Goal: Transaction & Acquisition: Purchase product/service

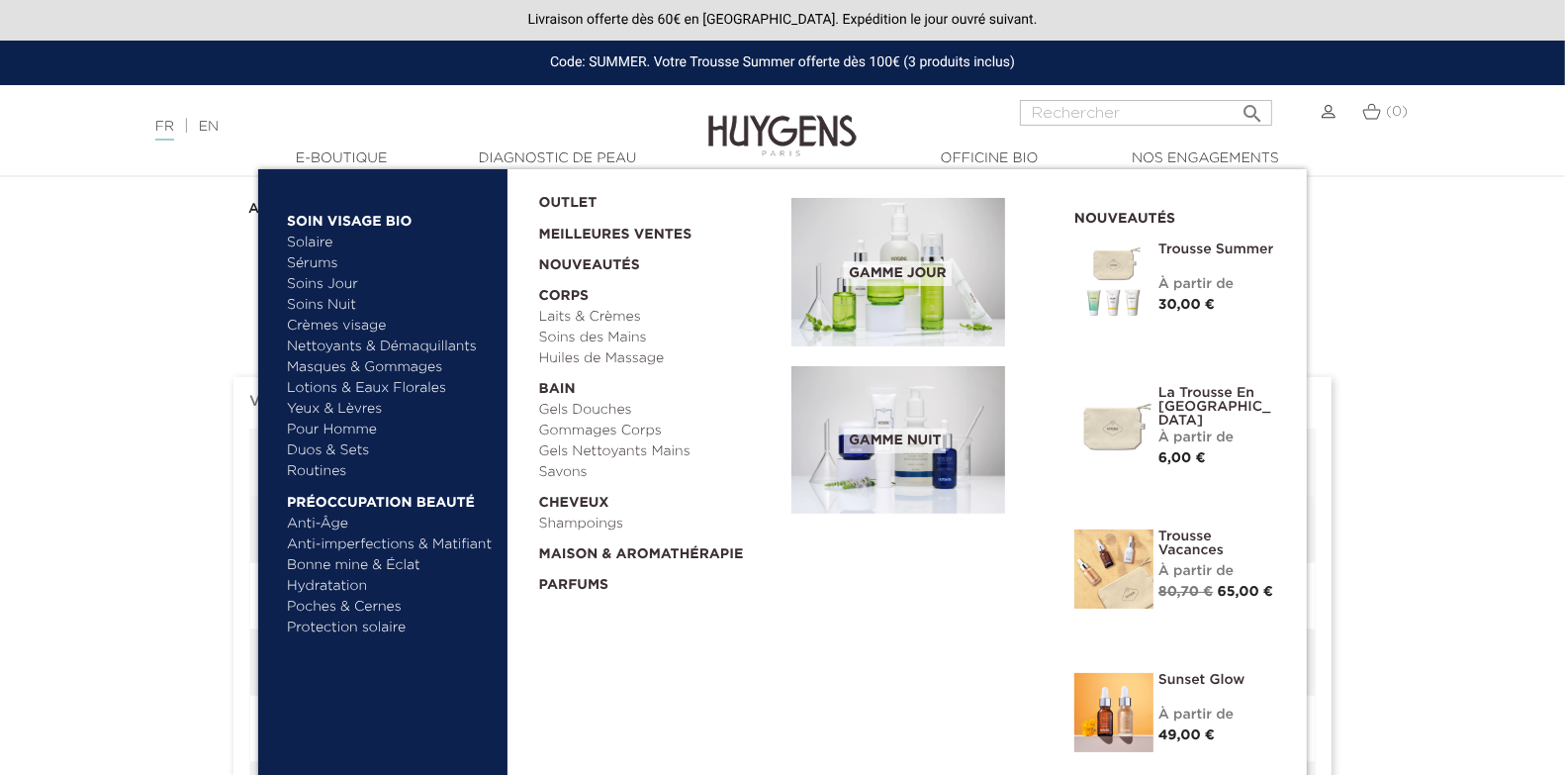
click at [331, 165] on link "  E-Boutique" at bounding box center [341, 158] width 198 height 21
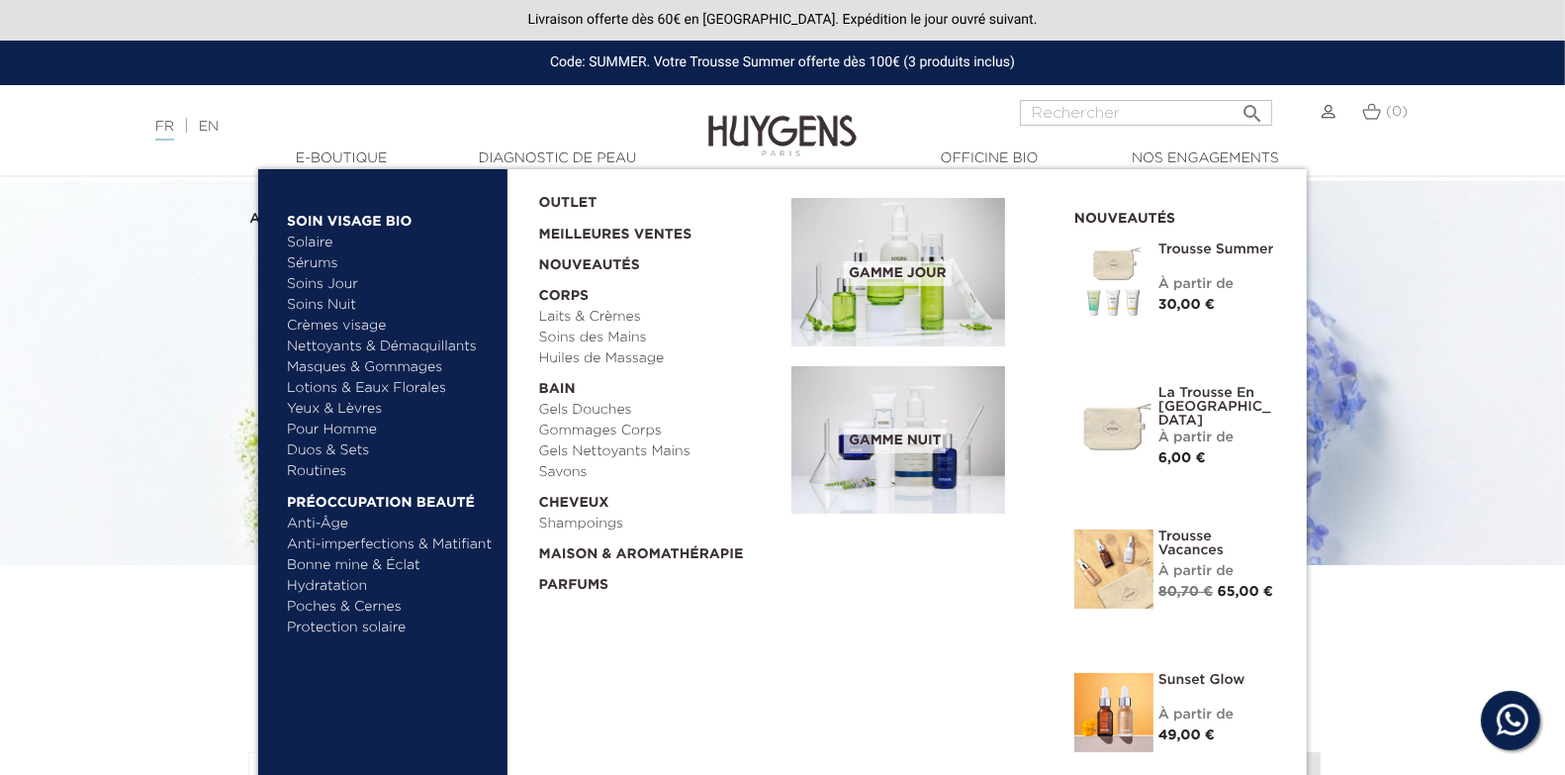
click at [588, 406] on link "Gels Douches" at bounding box center [658, 410] width 239 height 21
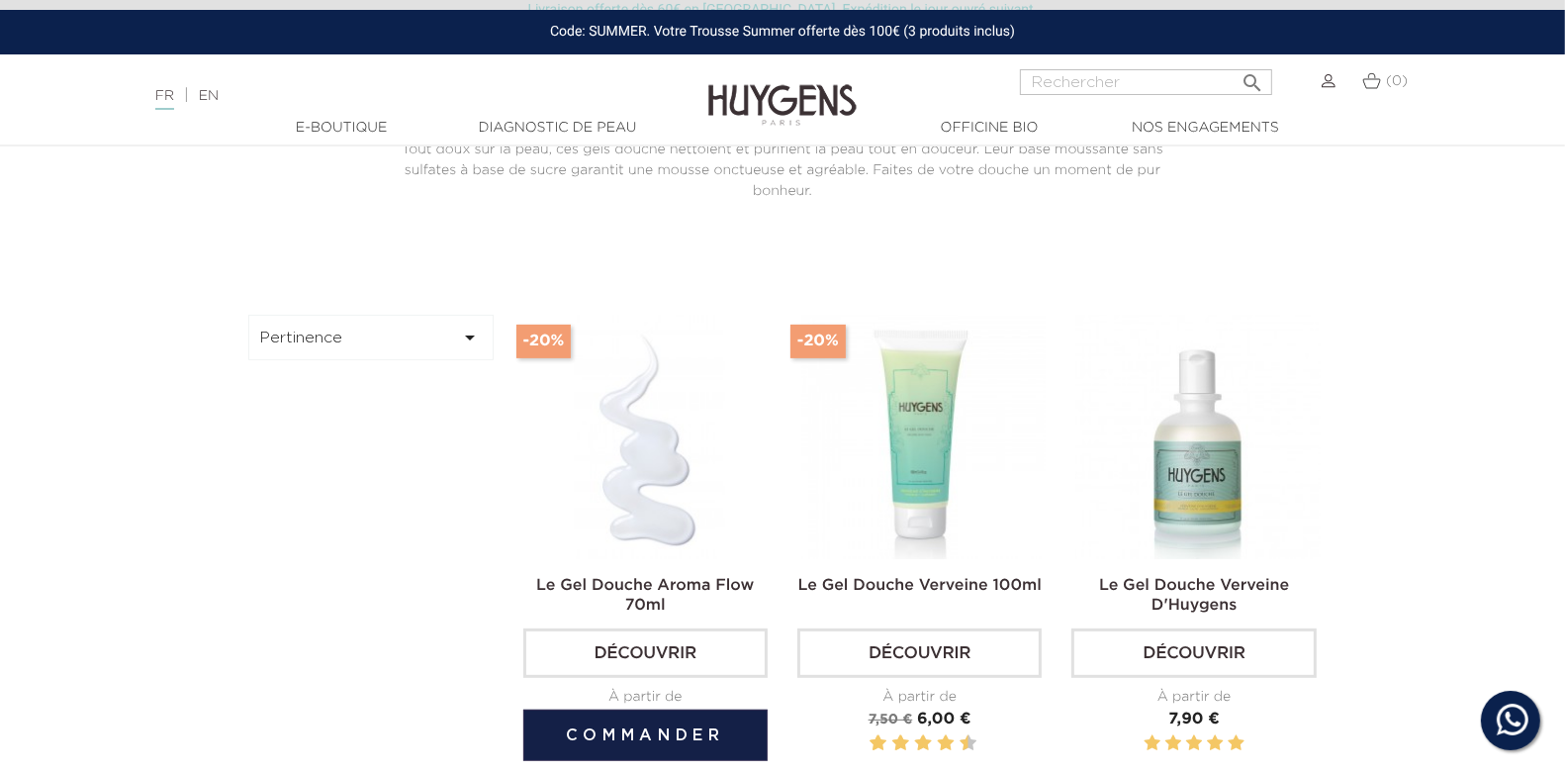
scroll to position [687, 0]
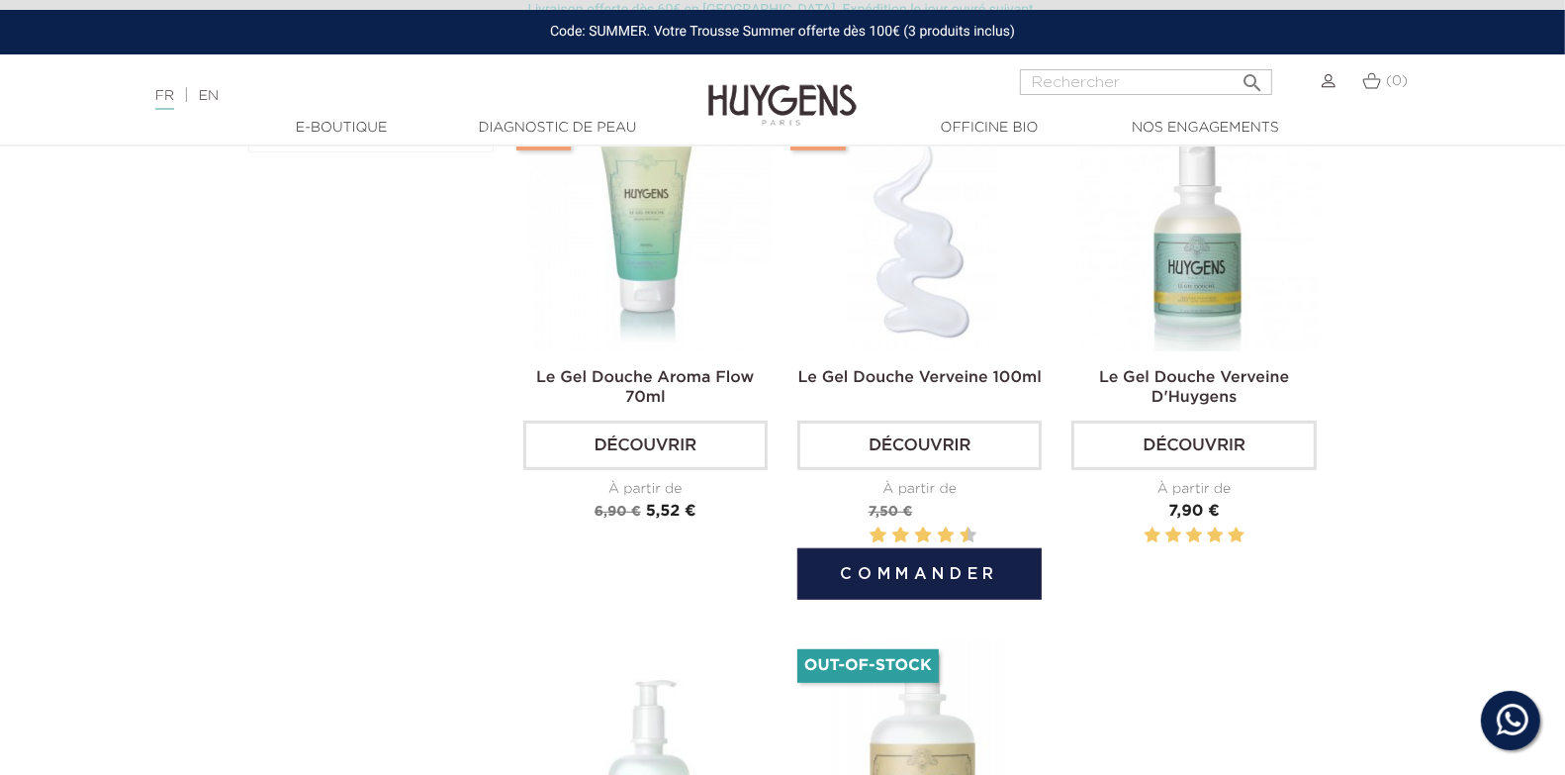
click at [894, 571] on button "Commander" at bounding box center [919, 573] width 244 height 51
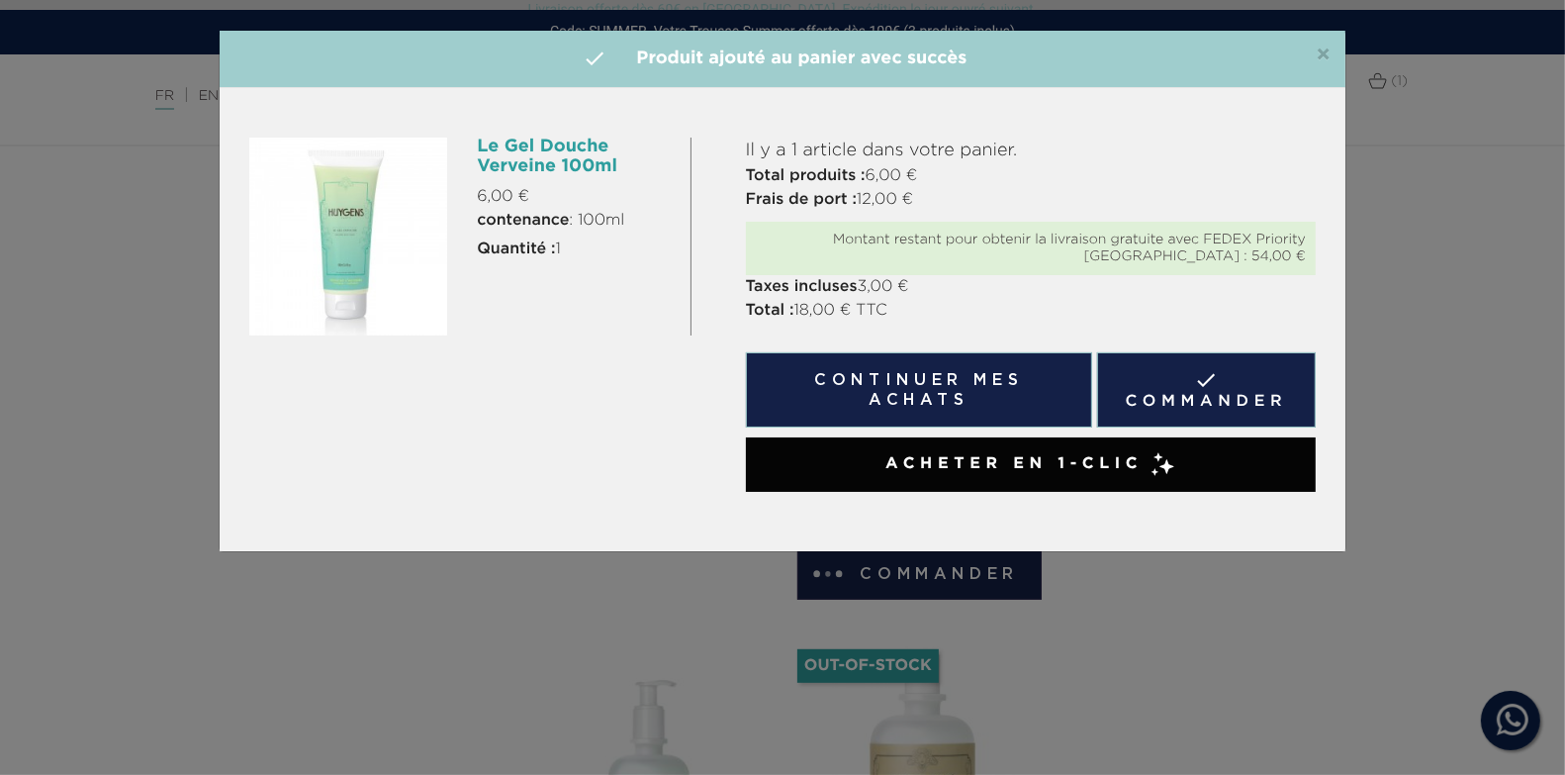
click at [1212, 393] on link " Commander" at bounding box center [1206, 389] width 219 height 75
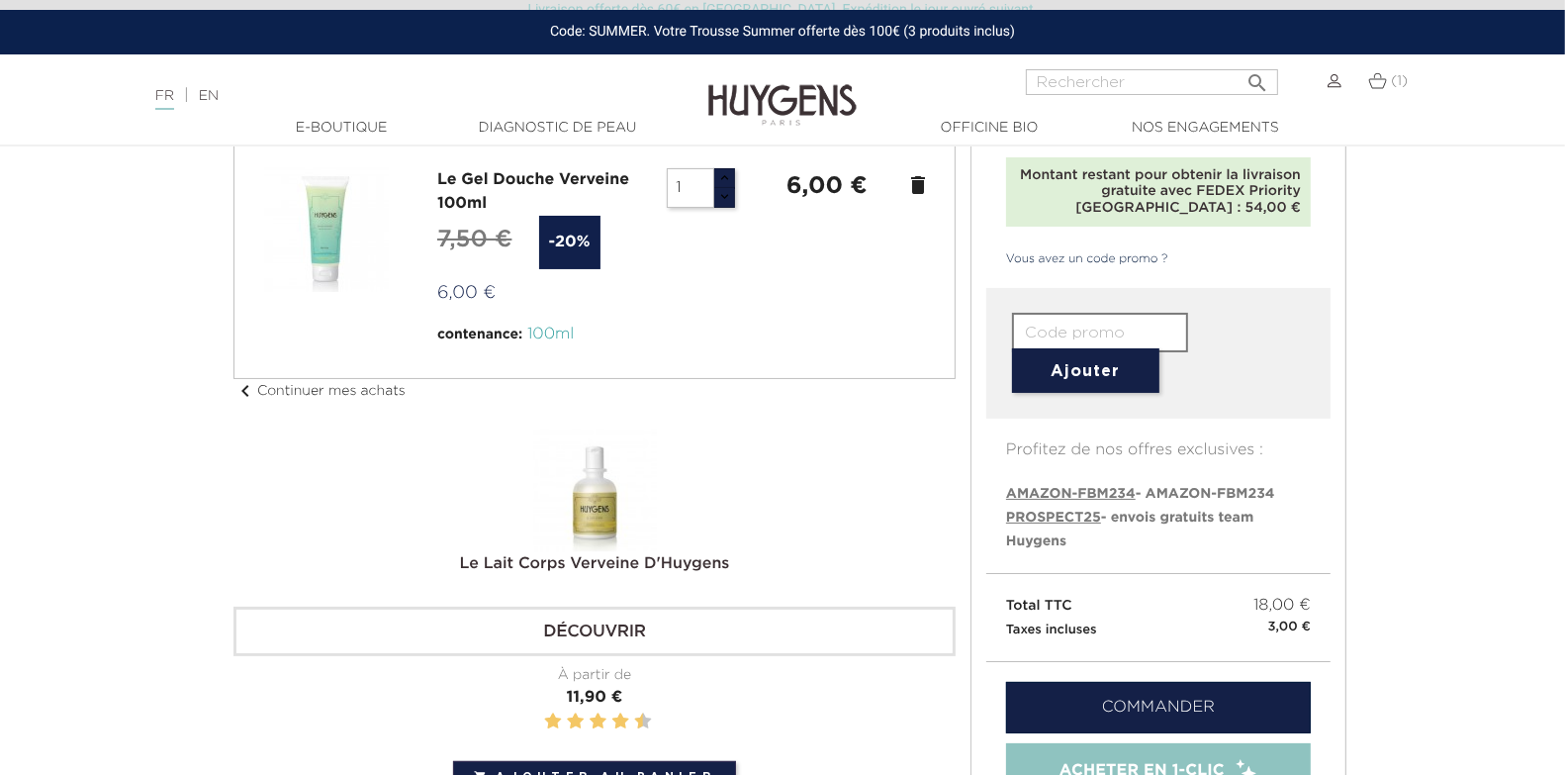
scroll to position [301, 0]
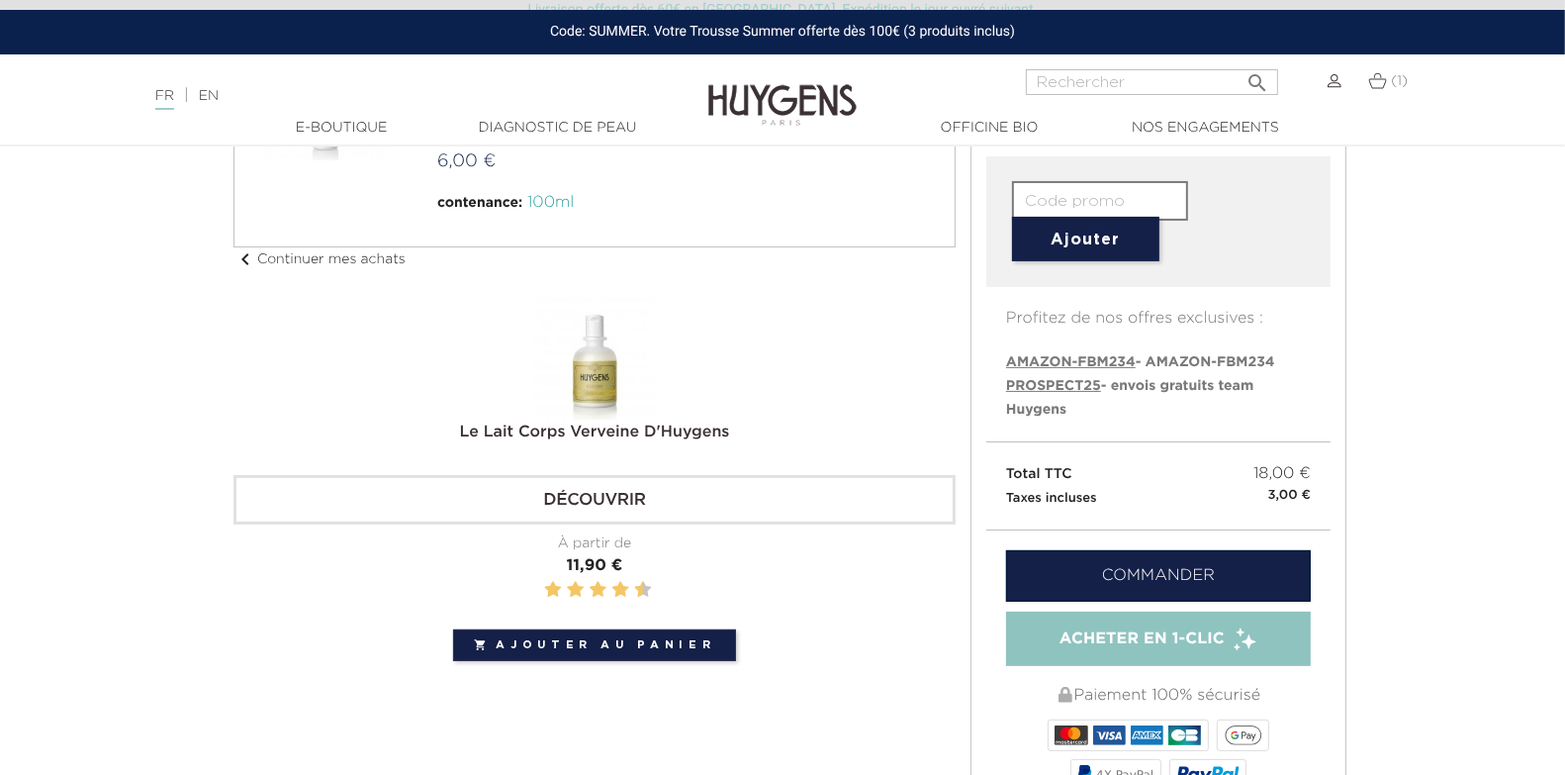
click at [1084, 386] on span "PROSPECT25" at bounding box center [1053, 386] width 95 height 14
type input "PROSPECT25"
click at [1105, 231] on button "Ajouter" at bounding box center [1085, 239] width 147 height 45
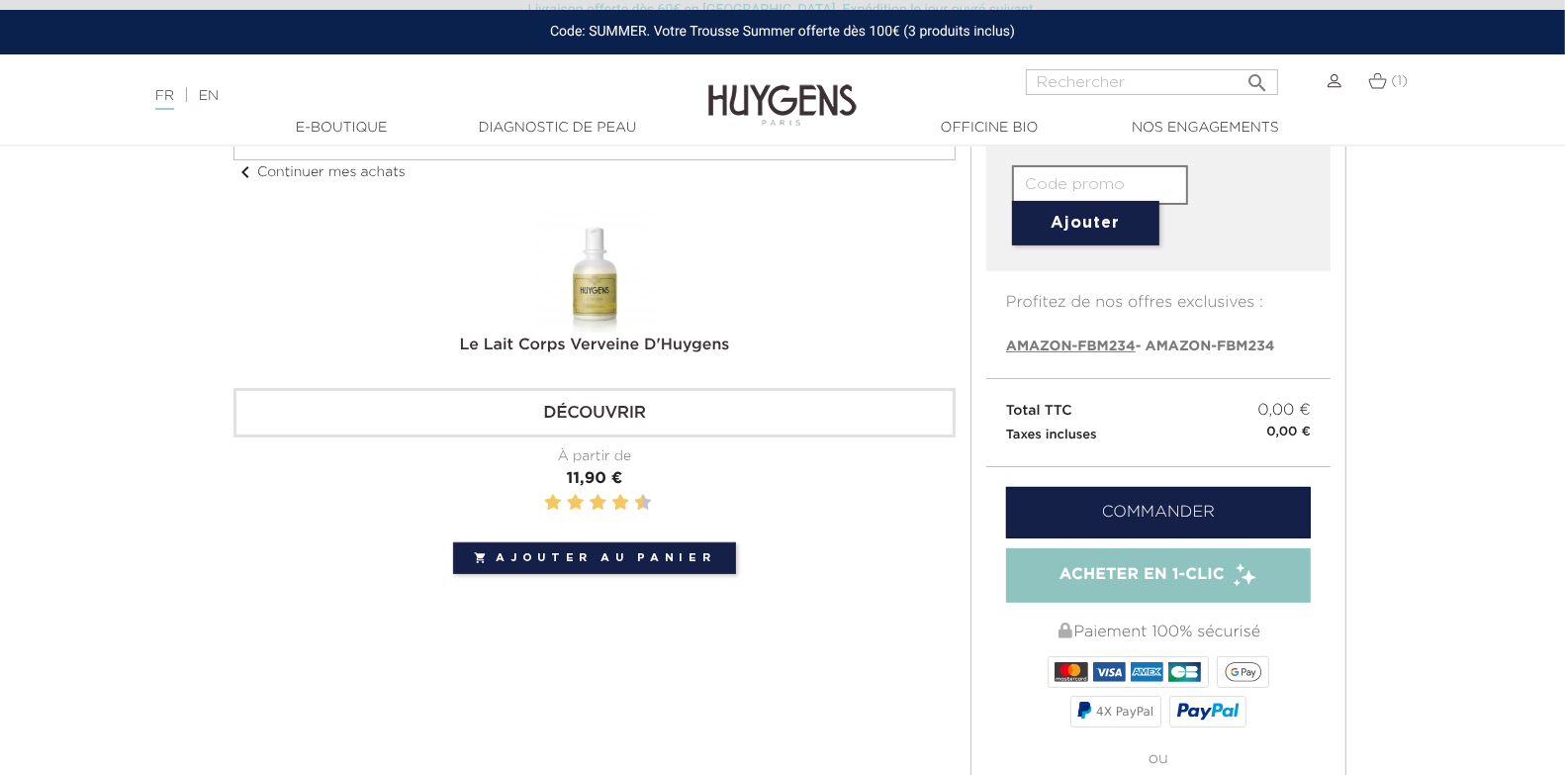
scroll to position [404, 0]
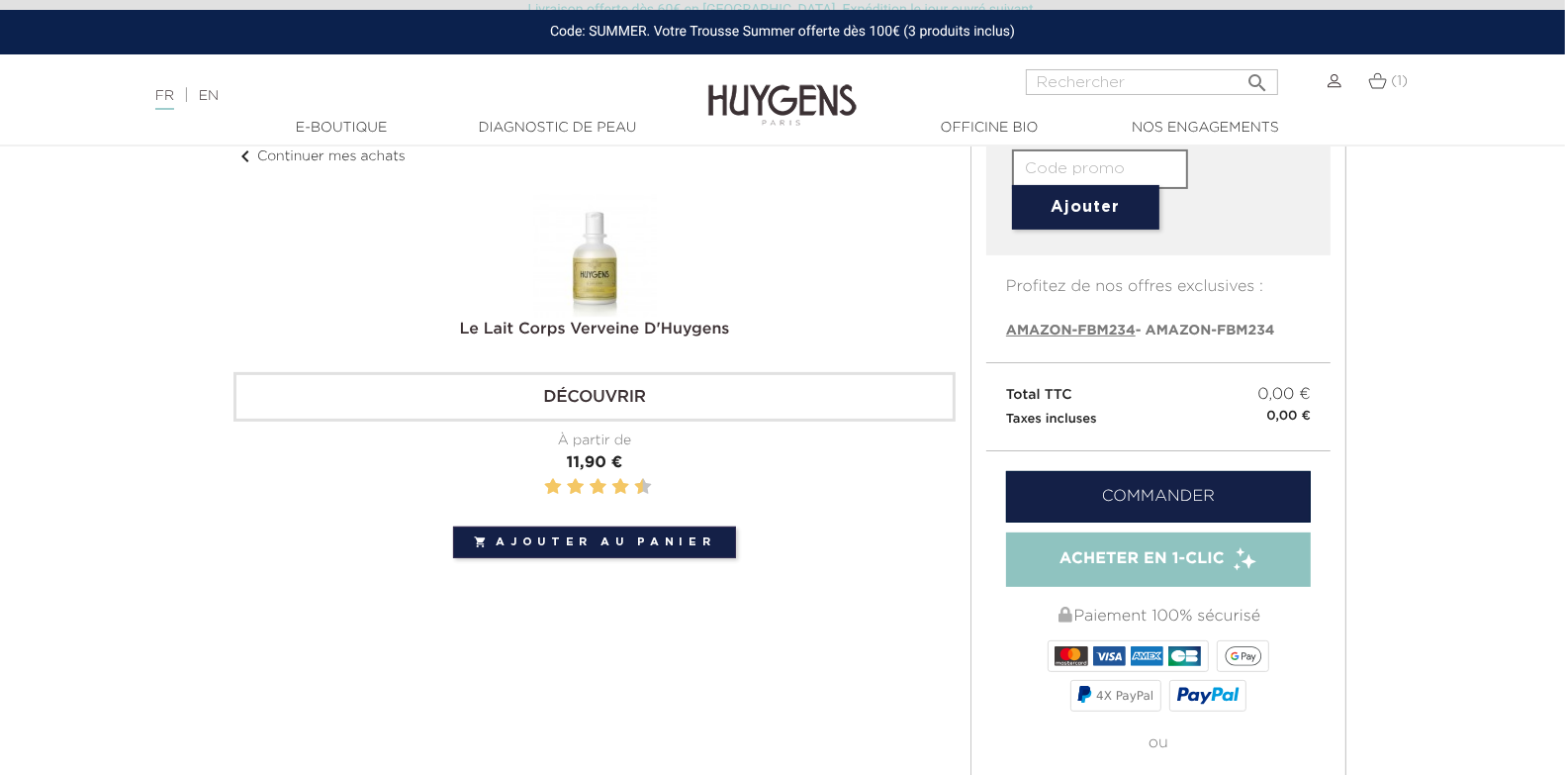
click at [1135, 497] on link "Commander" at bounding box center [1158, 496] width 305 height 51
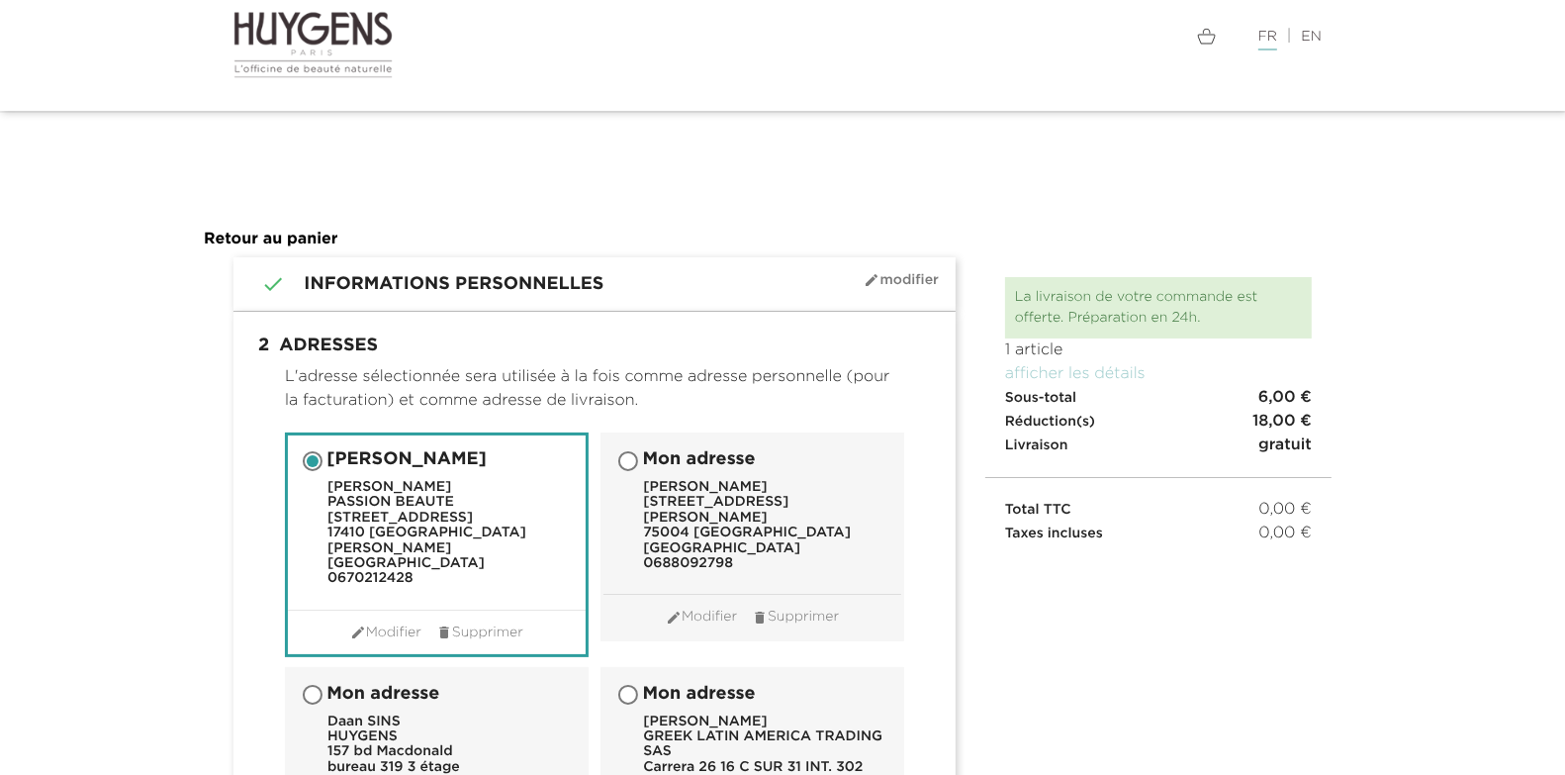
scroll to position [136, 0]
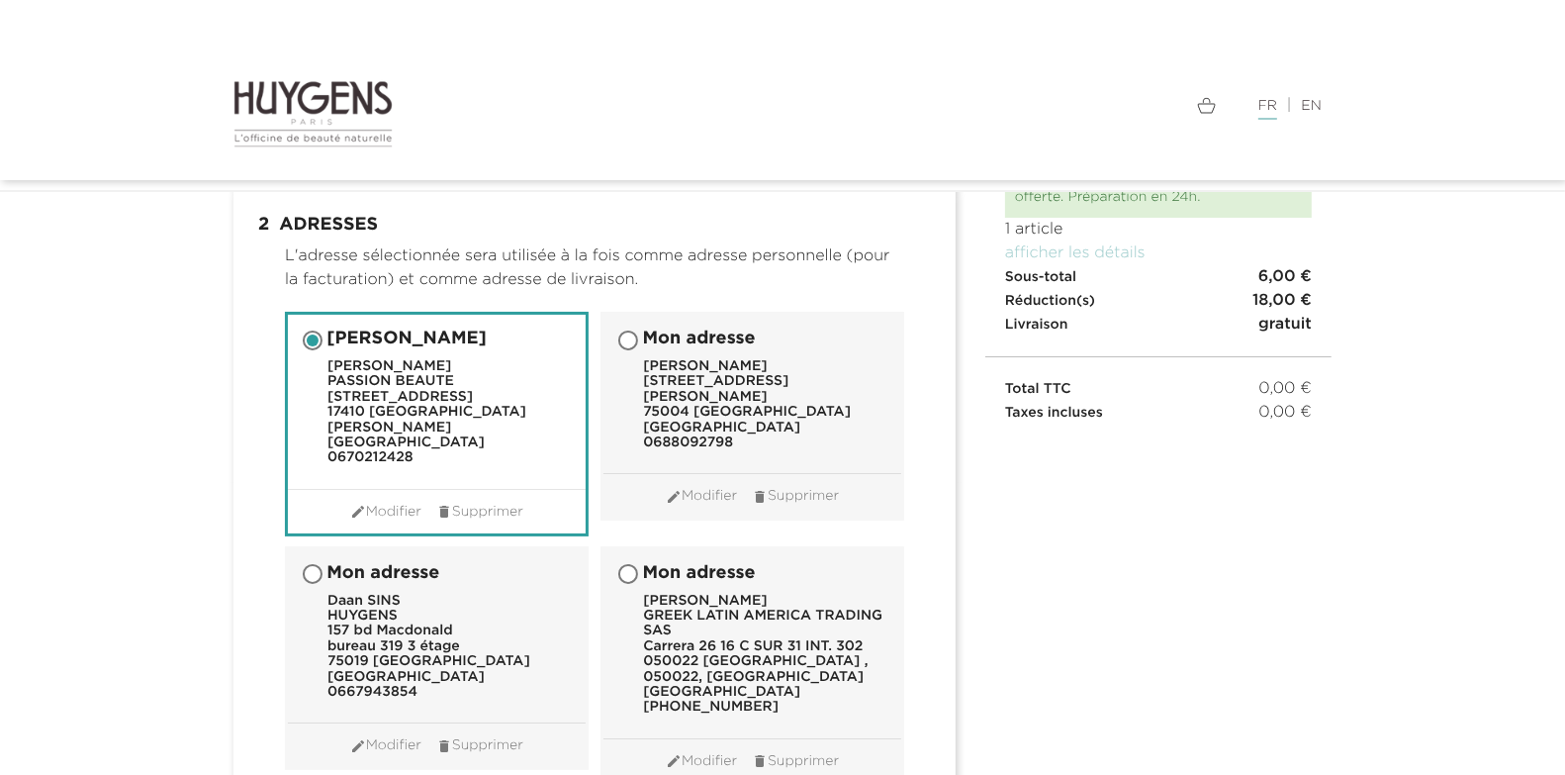
click at [384, 564] on span "Mon adresse" at bounding box center [382, 574] width 113 height 20
click at [324, 566] on input "Mon adresse Daan SINS HUYGENS 157 bd Macdonald bureau 319 3 étage 75019 PARIS F…" at bounding box center [315, 576] width 20 height 20
radio input "true"
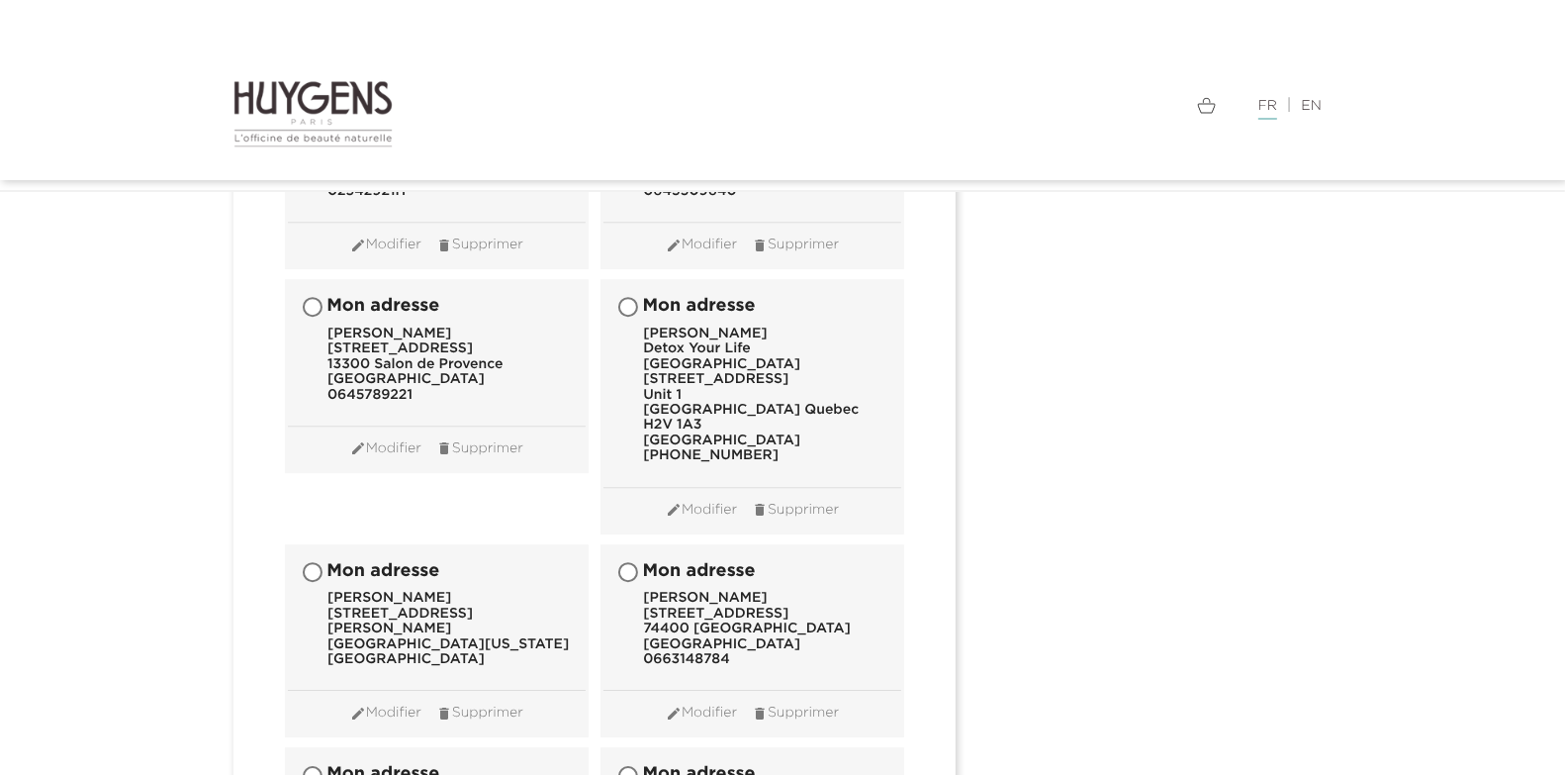
scroll to position [19859, 0]
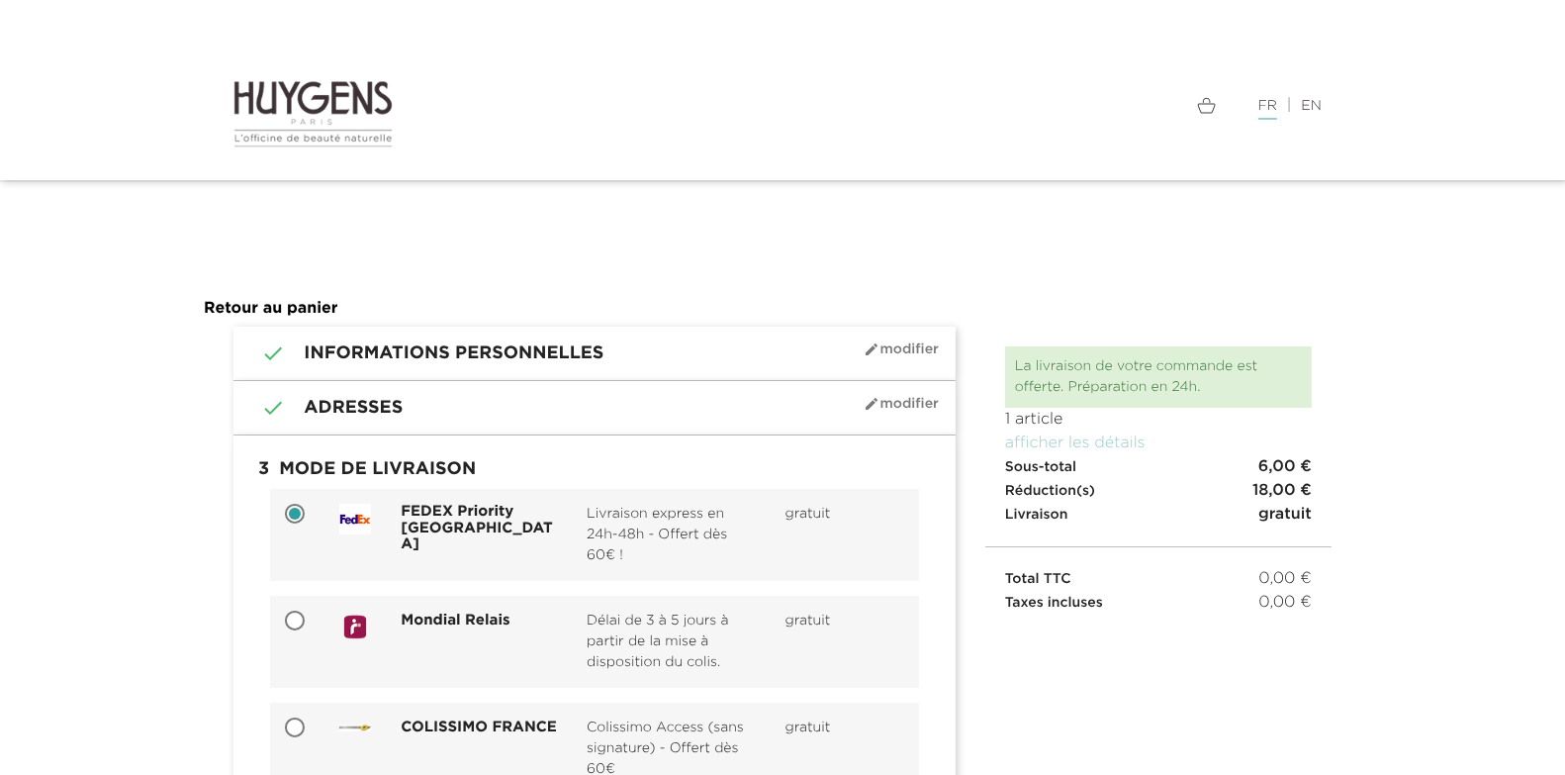
click at [299, 623] on input "Mondial Relais Délai de 3 à 5 jours à partir de la mise à disposition du colis.…" at bounding box center [297, 622] width 20 height 20
radio input "true"
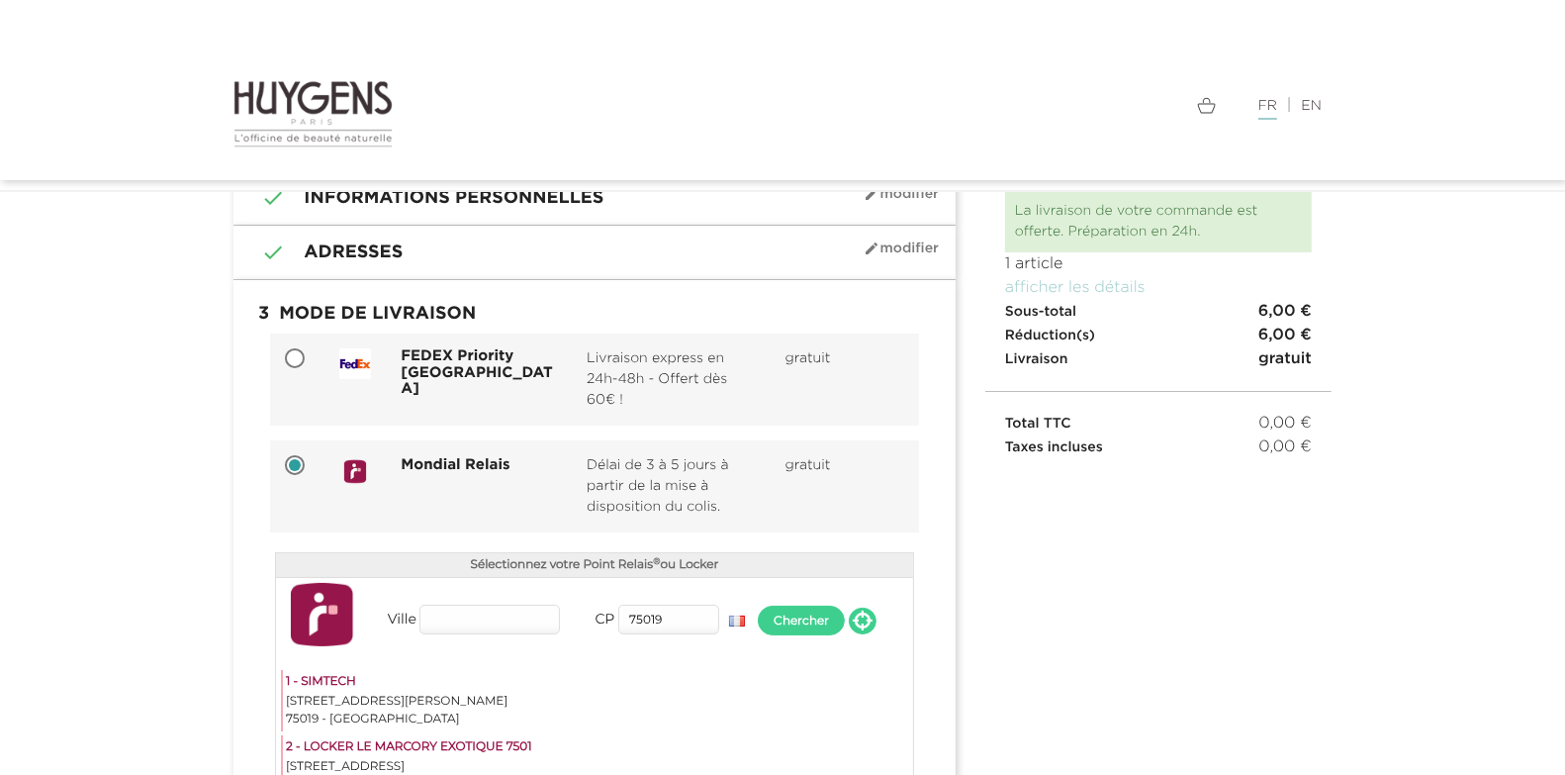
scroll to position [129, 0]
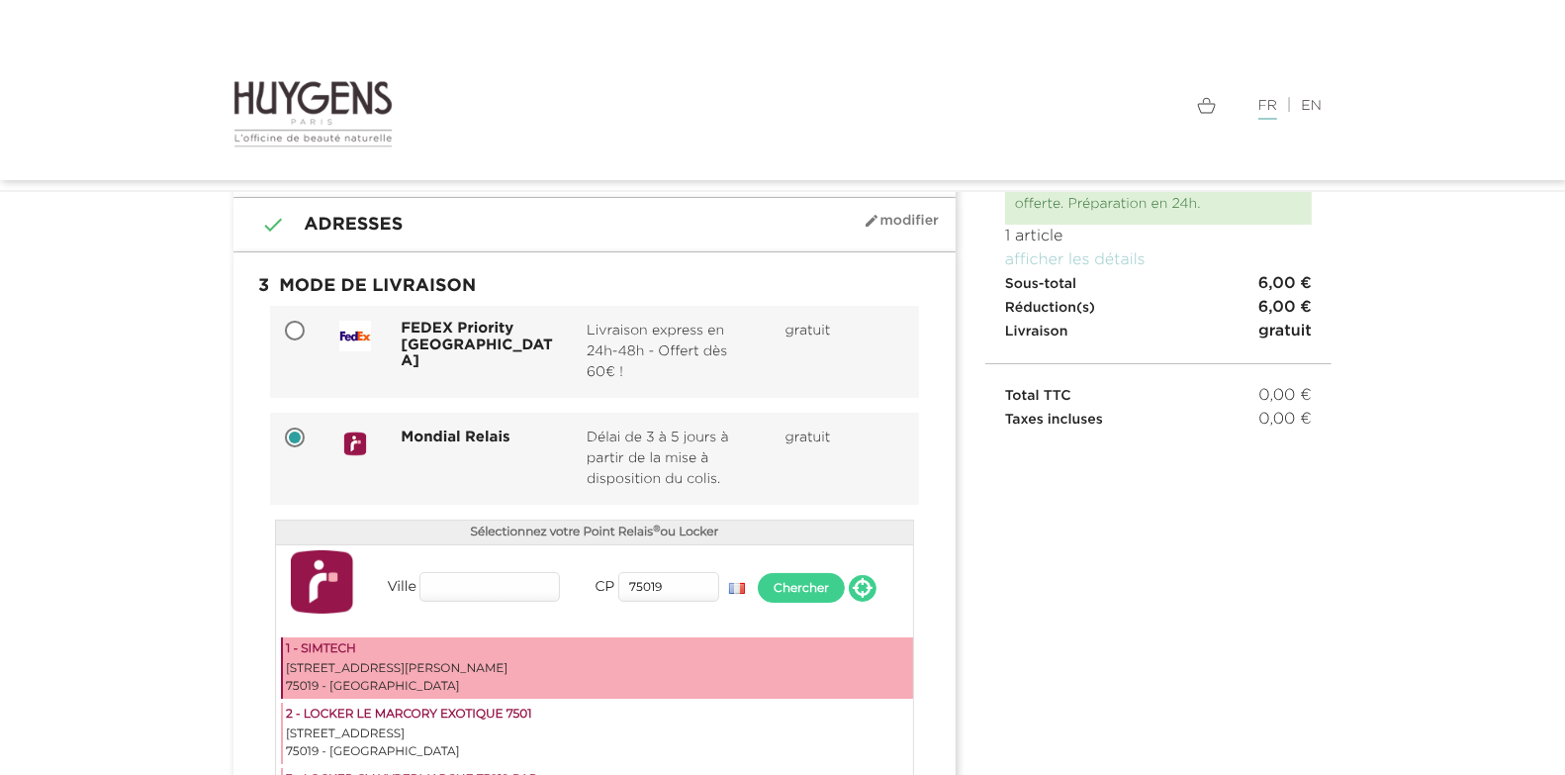
click at [386, 661] on div "[STREET_ADDRESS][PERSON_NAME]" at bounding box center [598, 669] width 624 height 18
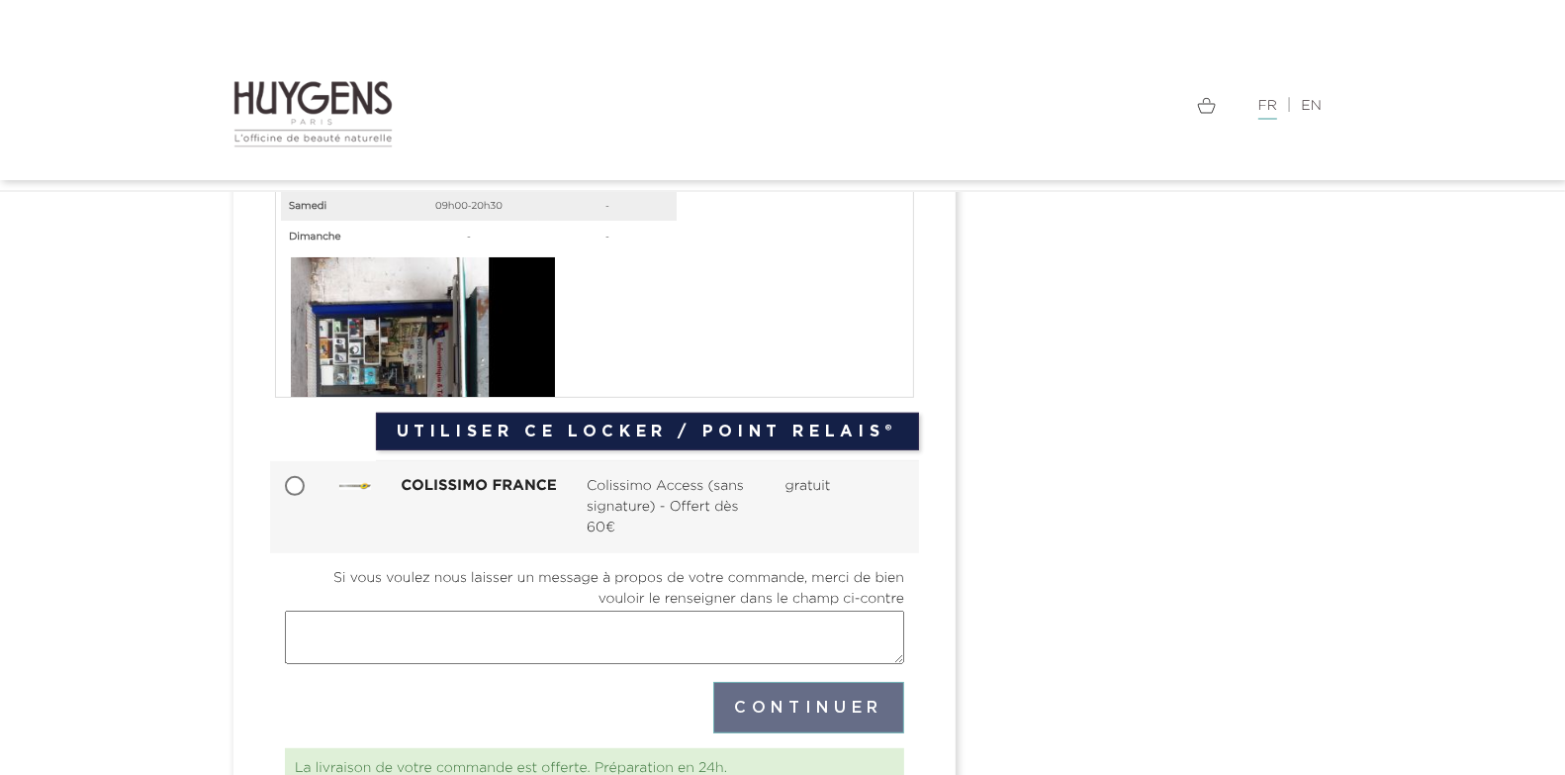
scroll to position [770, 0]
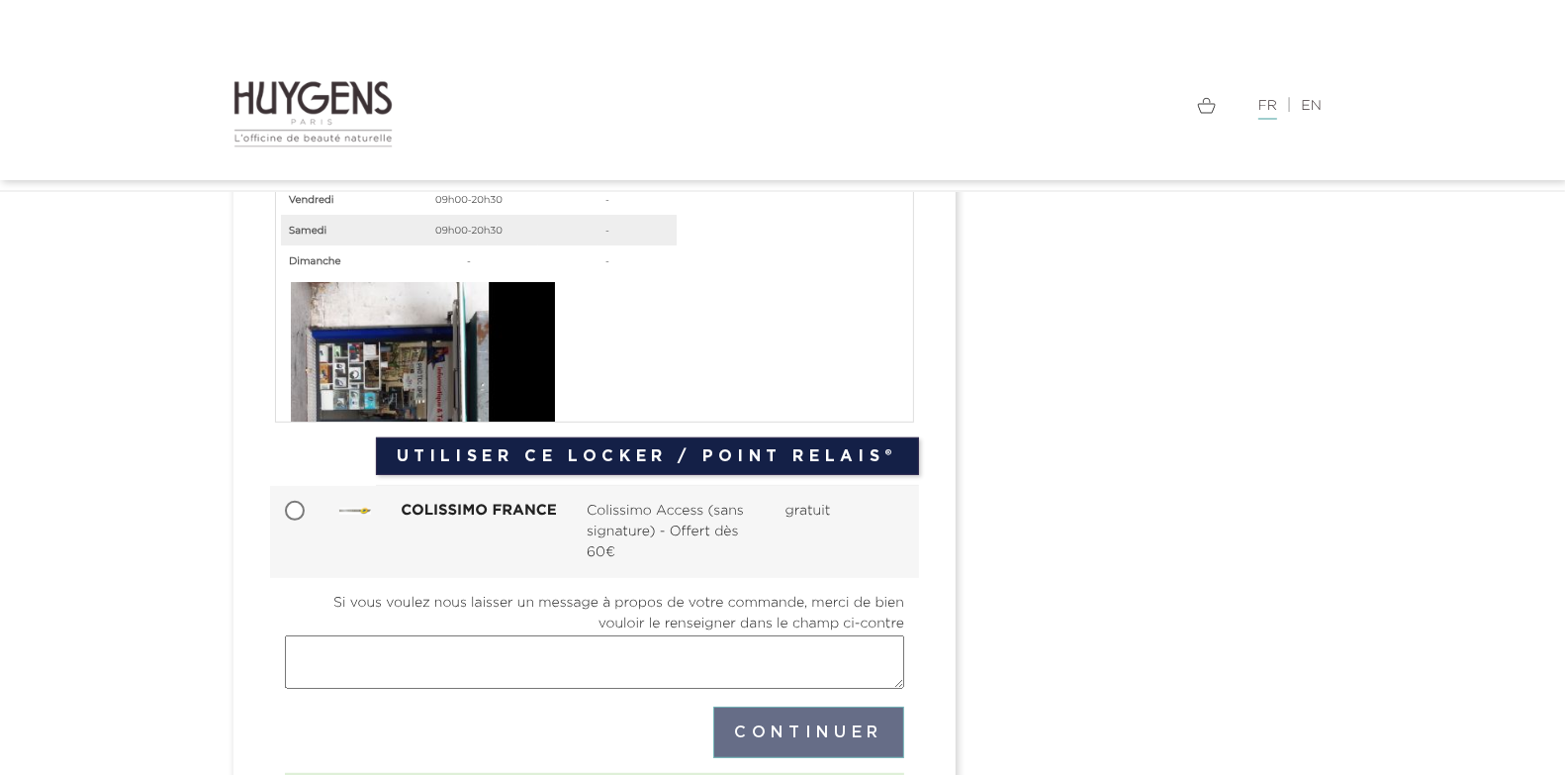
click at [630, 455] on button "Utiliser ce Locker / Point Relais®" at bounding box center [647, 456] width 543 height 38
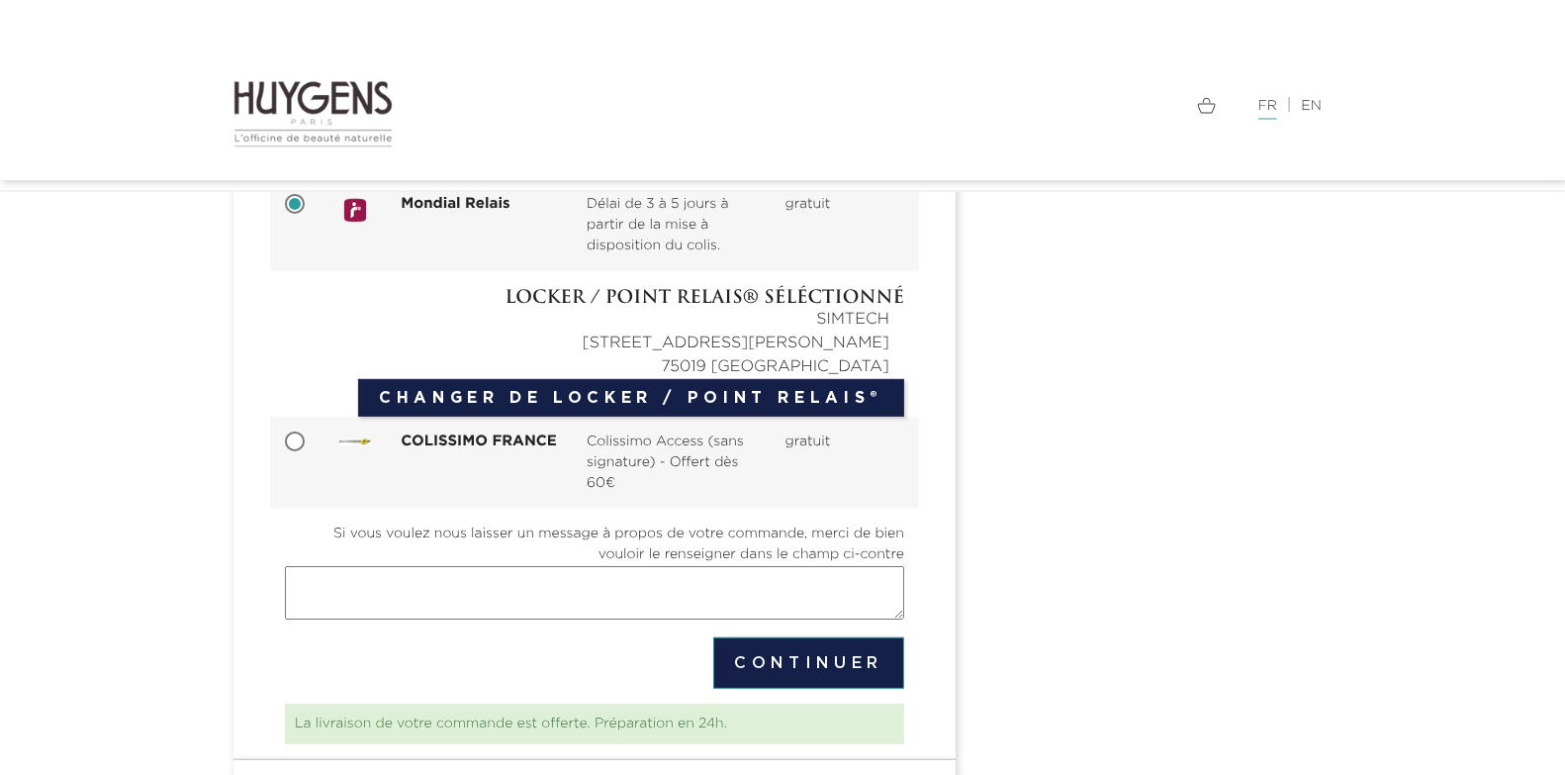
scroll to position [385, 0]
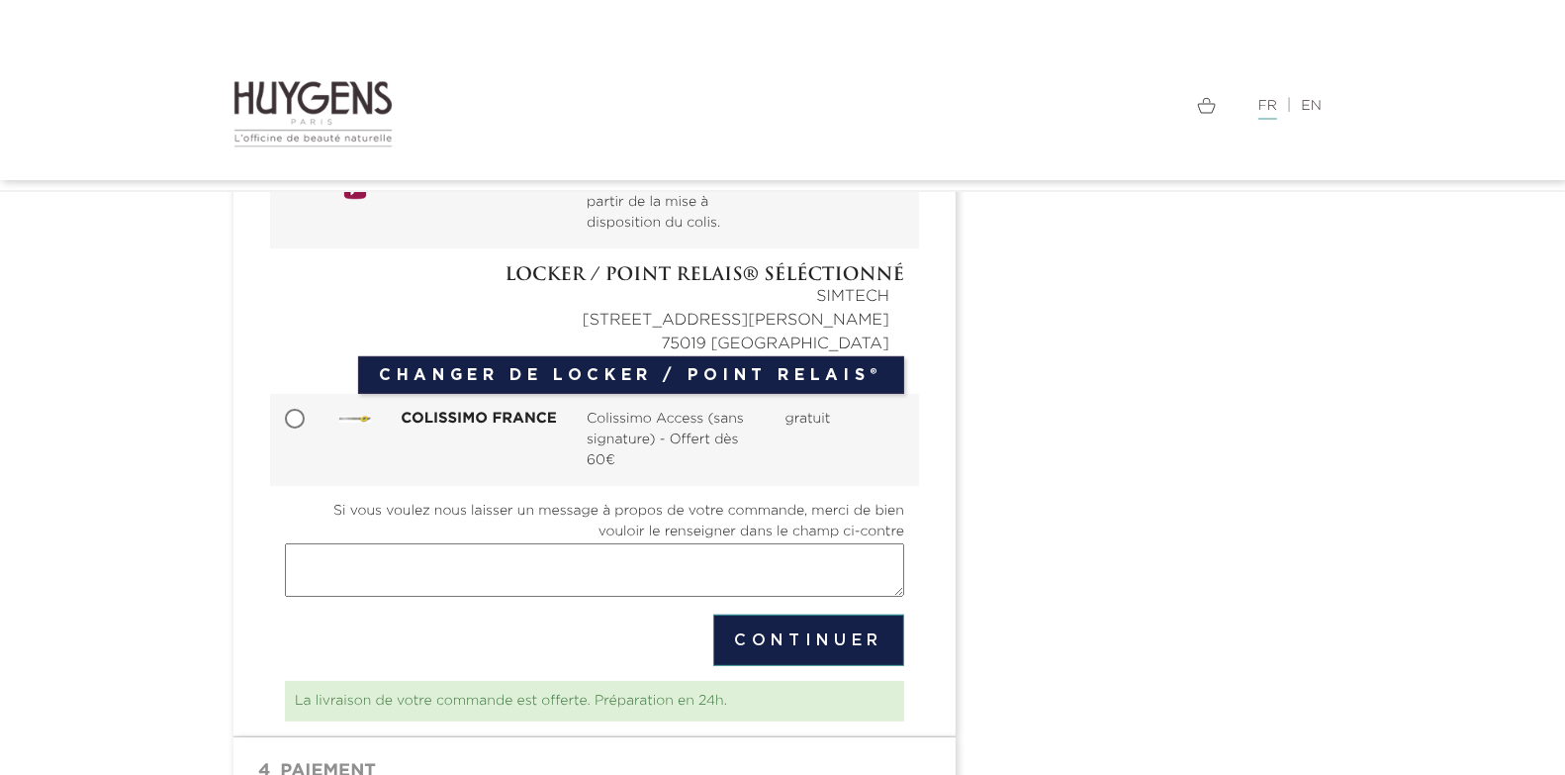
click at [808, 646] on button "Continuer" at bounding box center [808, 639] width 191 height 51
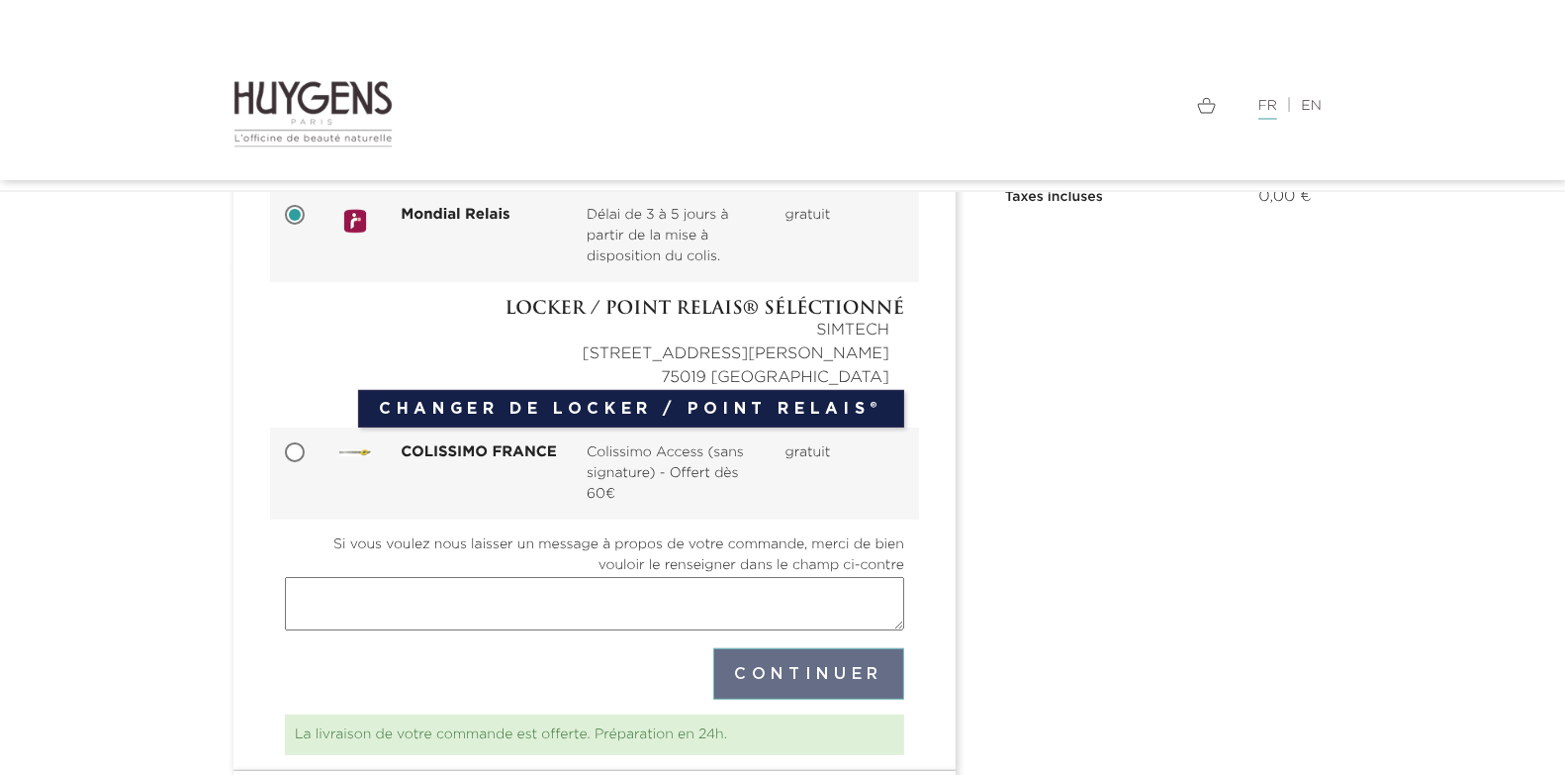
scroll to position [353, 0]
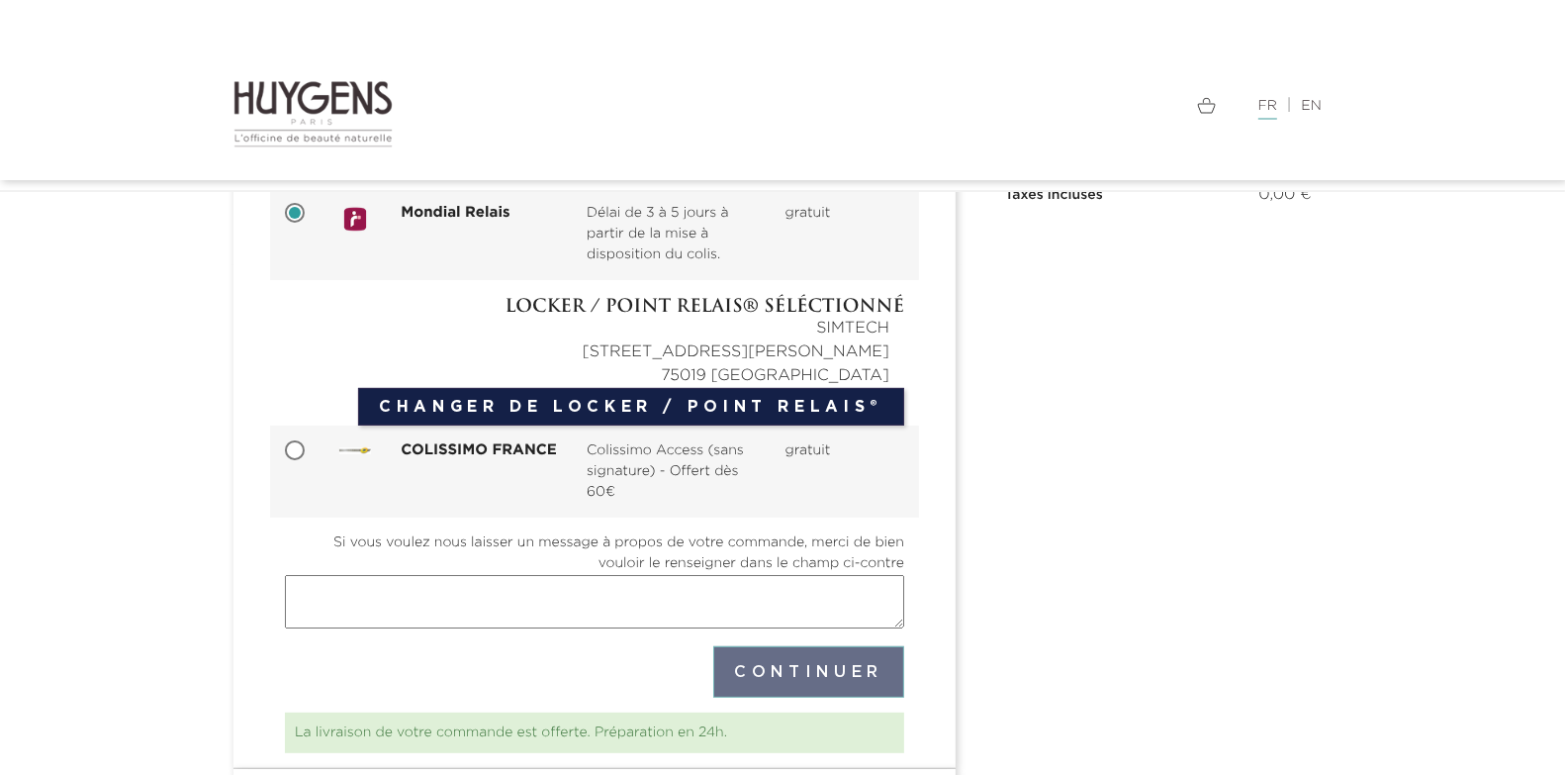
click at [766, 668] on button "Continuer" at bounding box center [808, 671] width 191 height 51
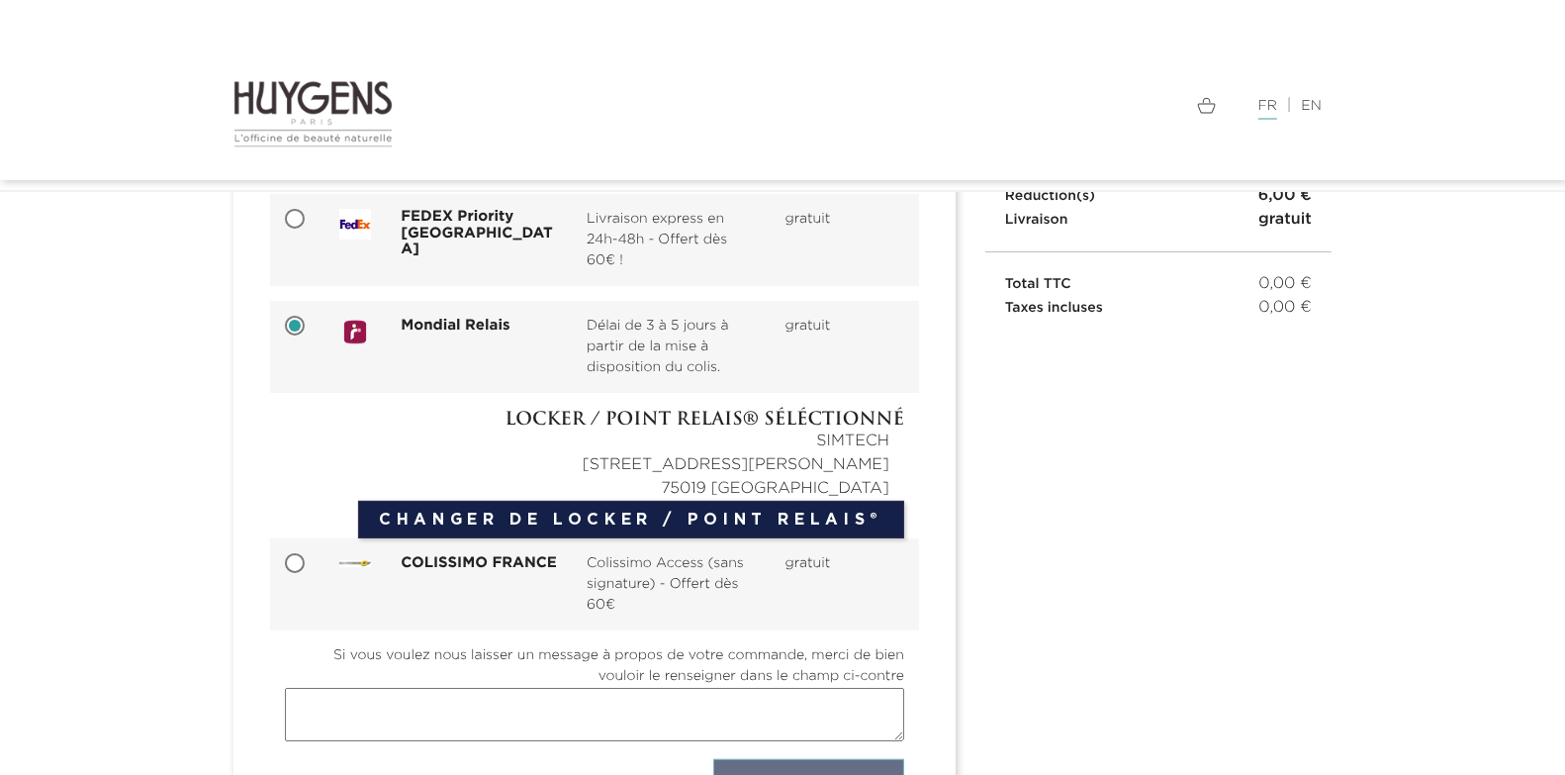
scroll to position [254, 0]
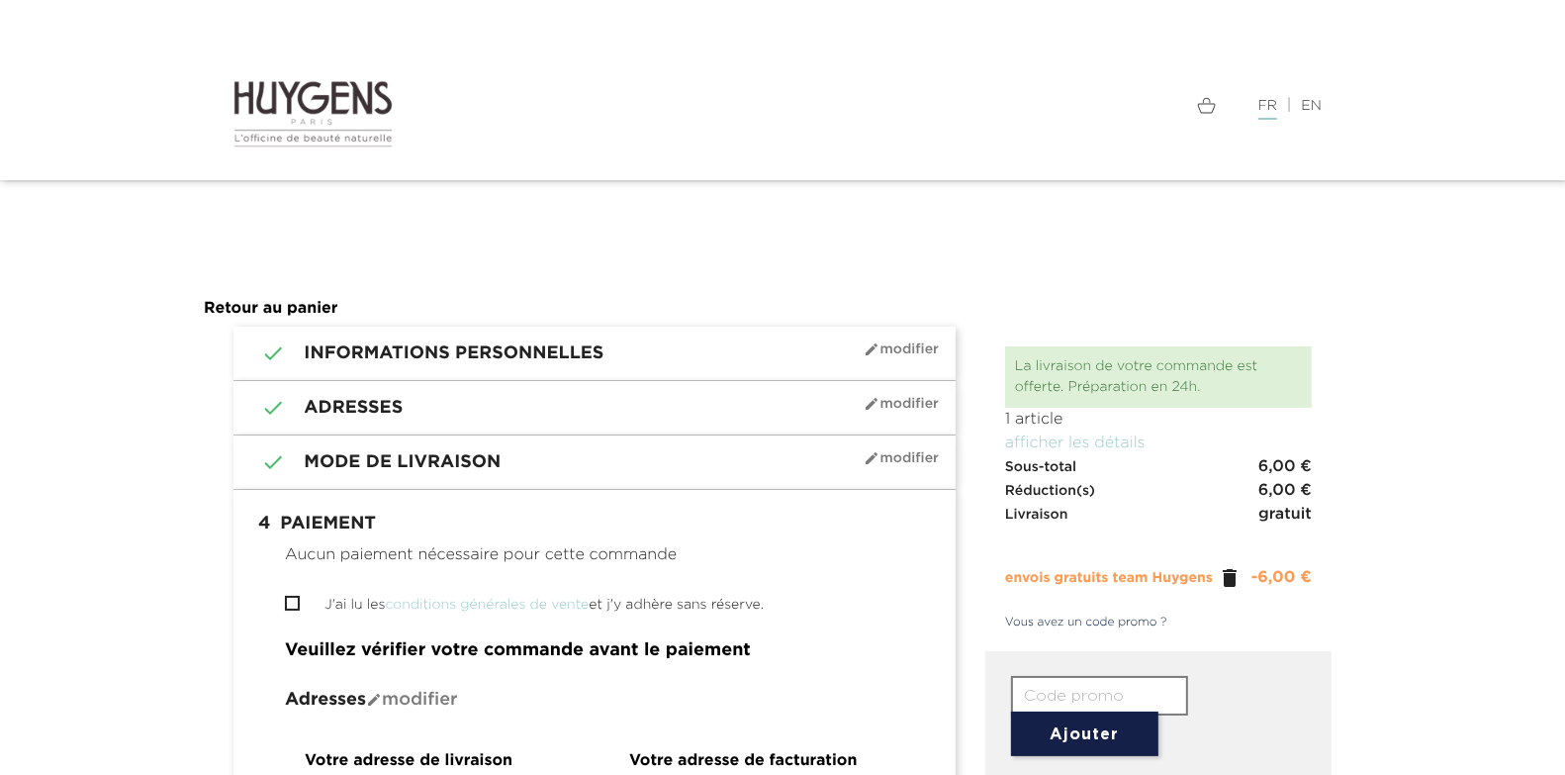
click at [292, 597] on input "J'ai lu les conditions générales de vente et j'y adhère sans réserve." at bounding box center [291, 603] width 13 height 13
checkbox input "true"
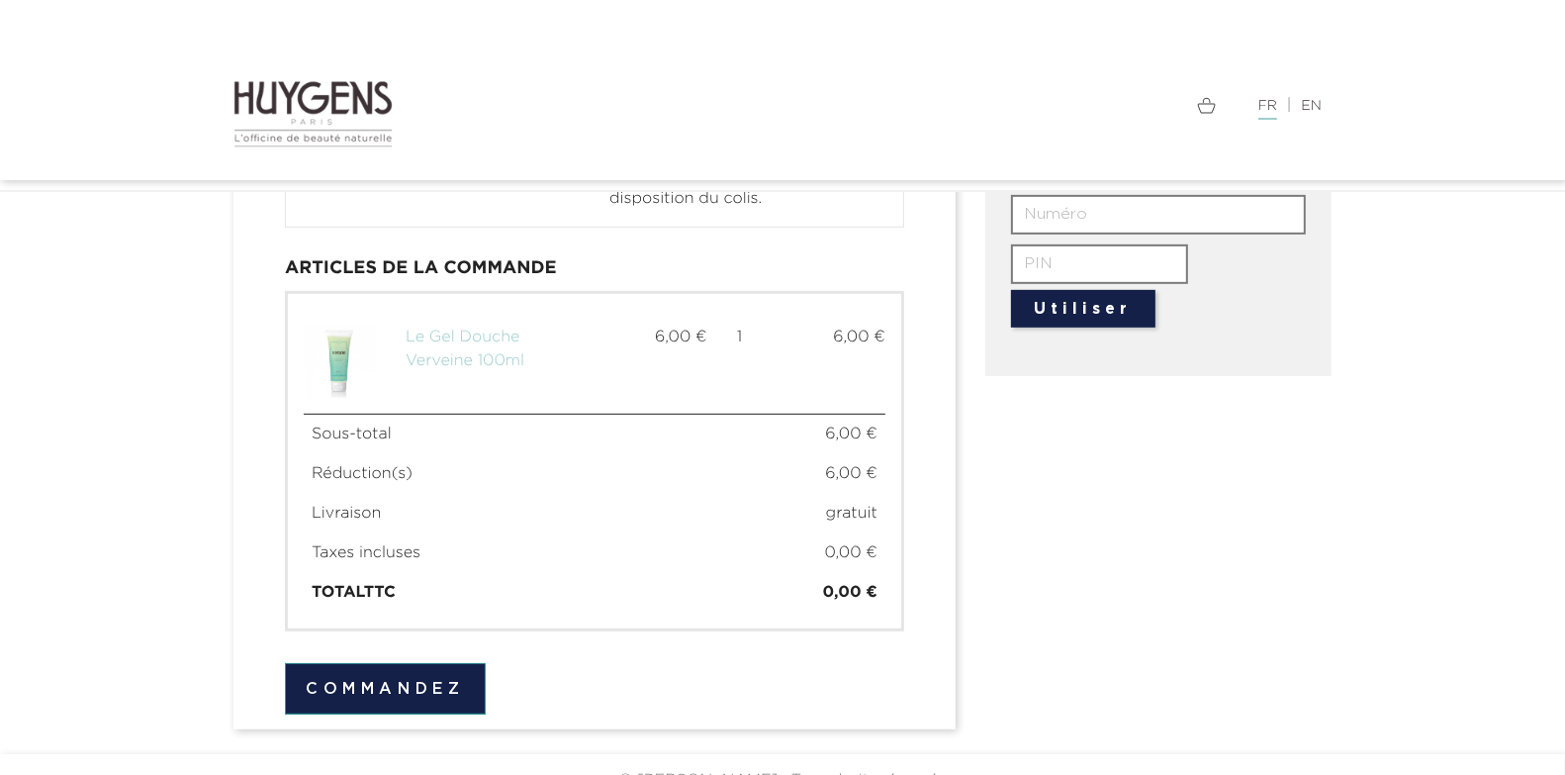
scroll to position [864, 0]
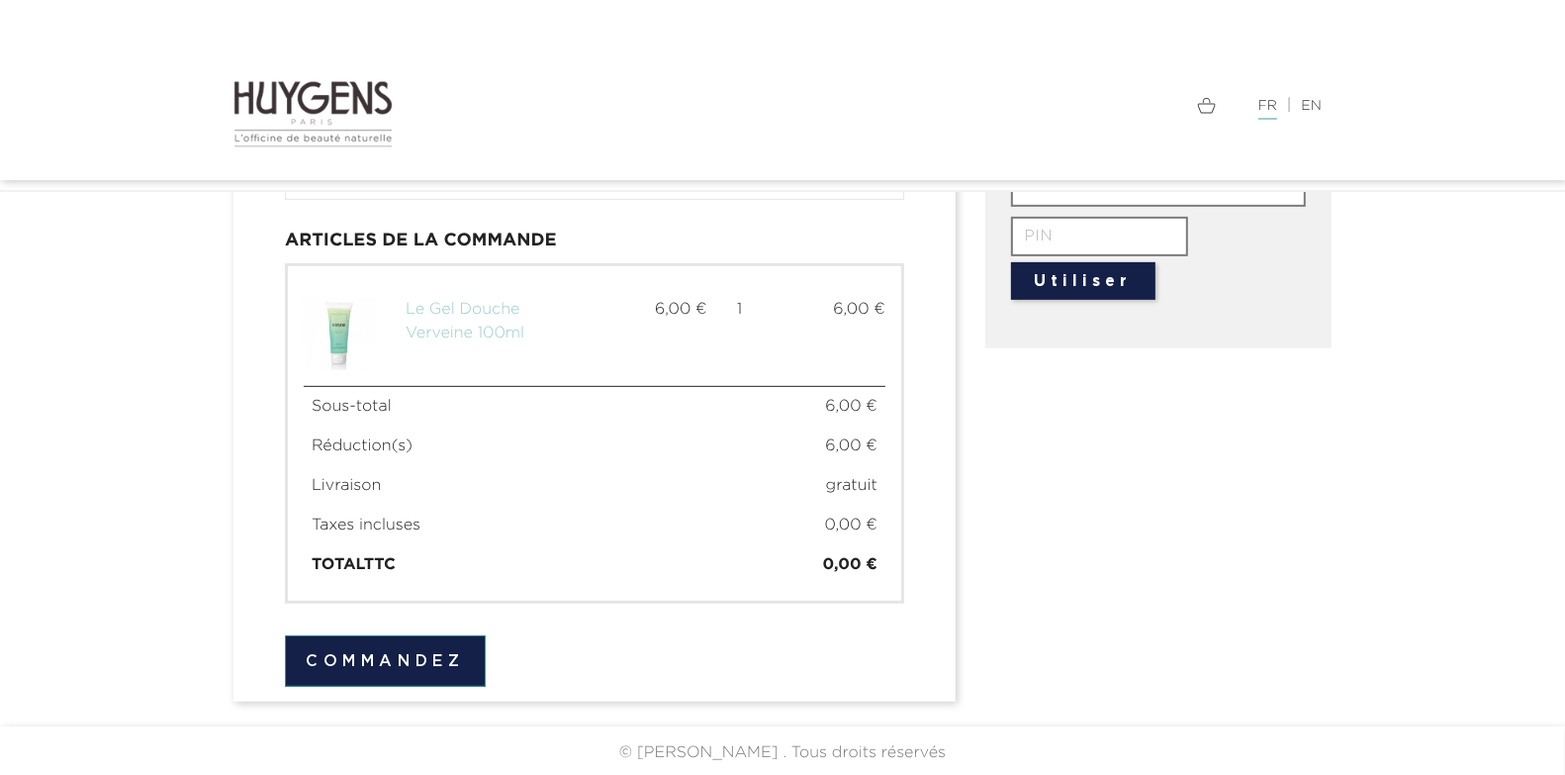
click at [436, 644] on button "Commandez" at bounding box center [385, 660] width 201 height 51
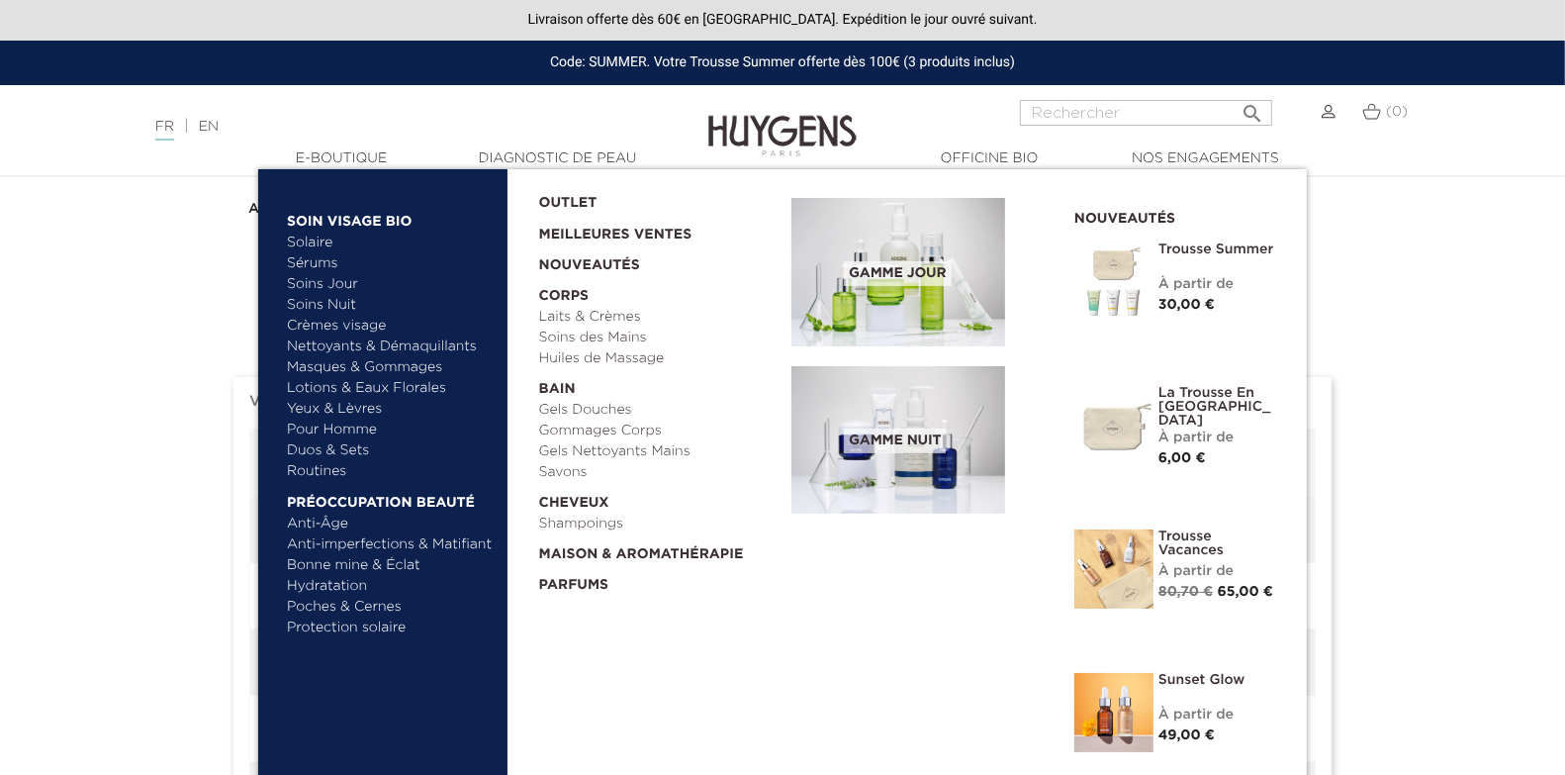
click at [562, 476] on link "Savons" at bounding box center [658, 472] width 239 height 21
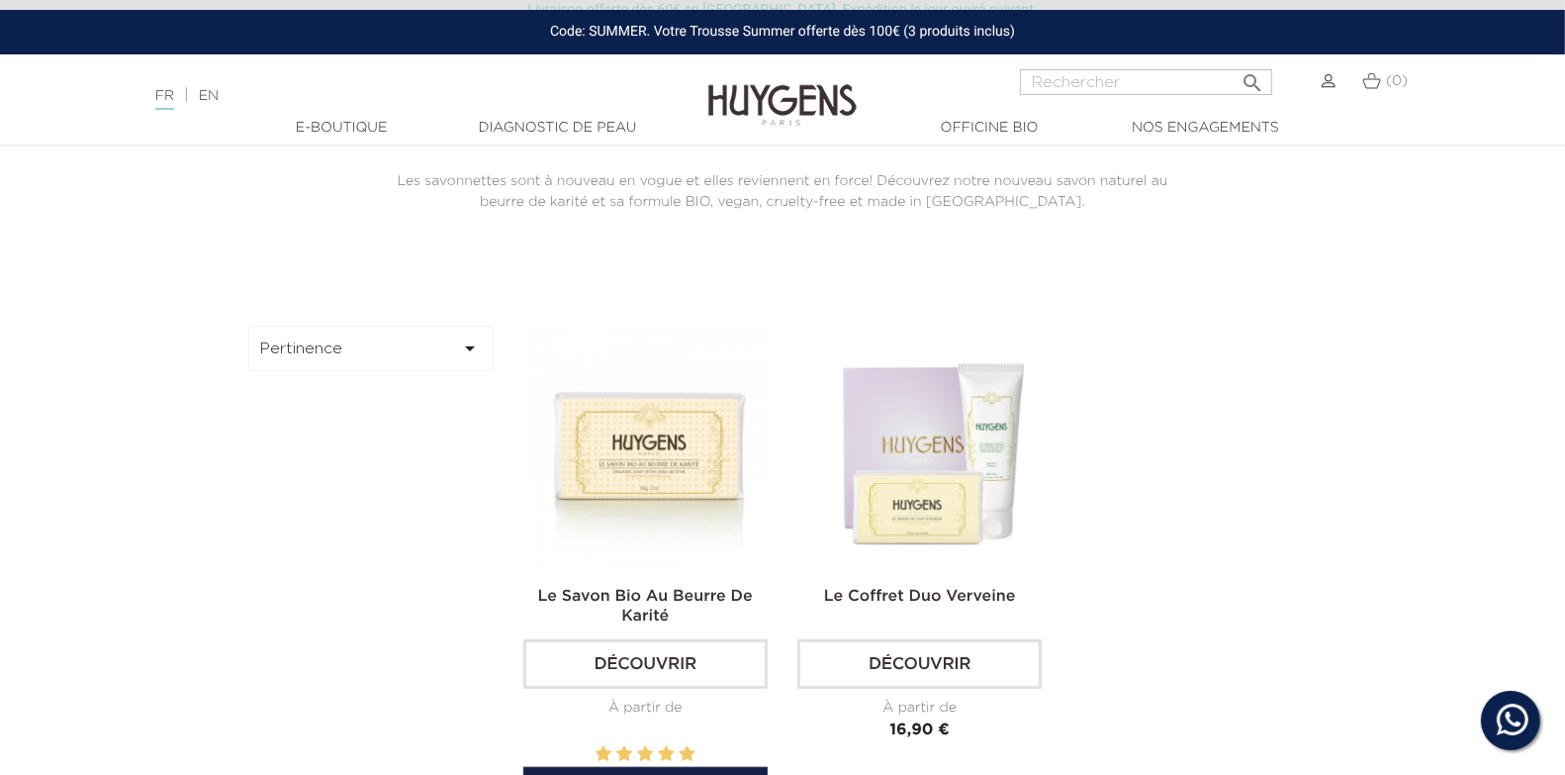
scroll to position [597, 0]
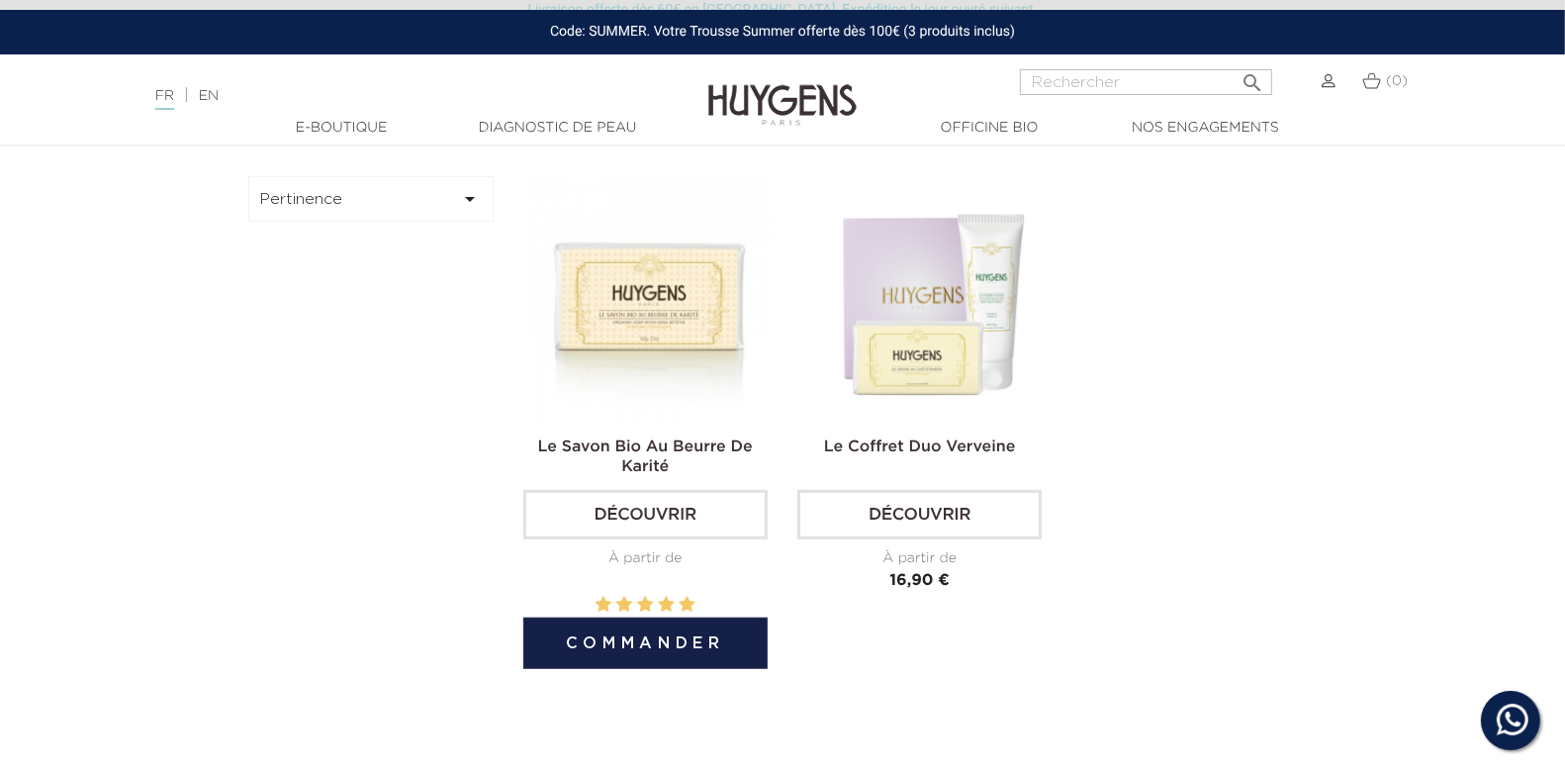
click at [619, 655] on button "Commander" at bounding box center [645, 642] width 244 height 51
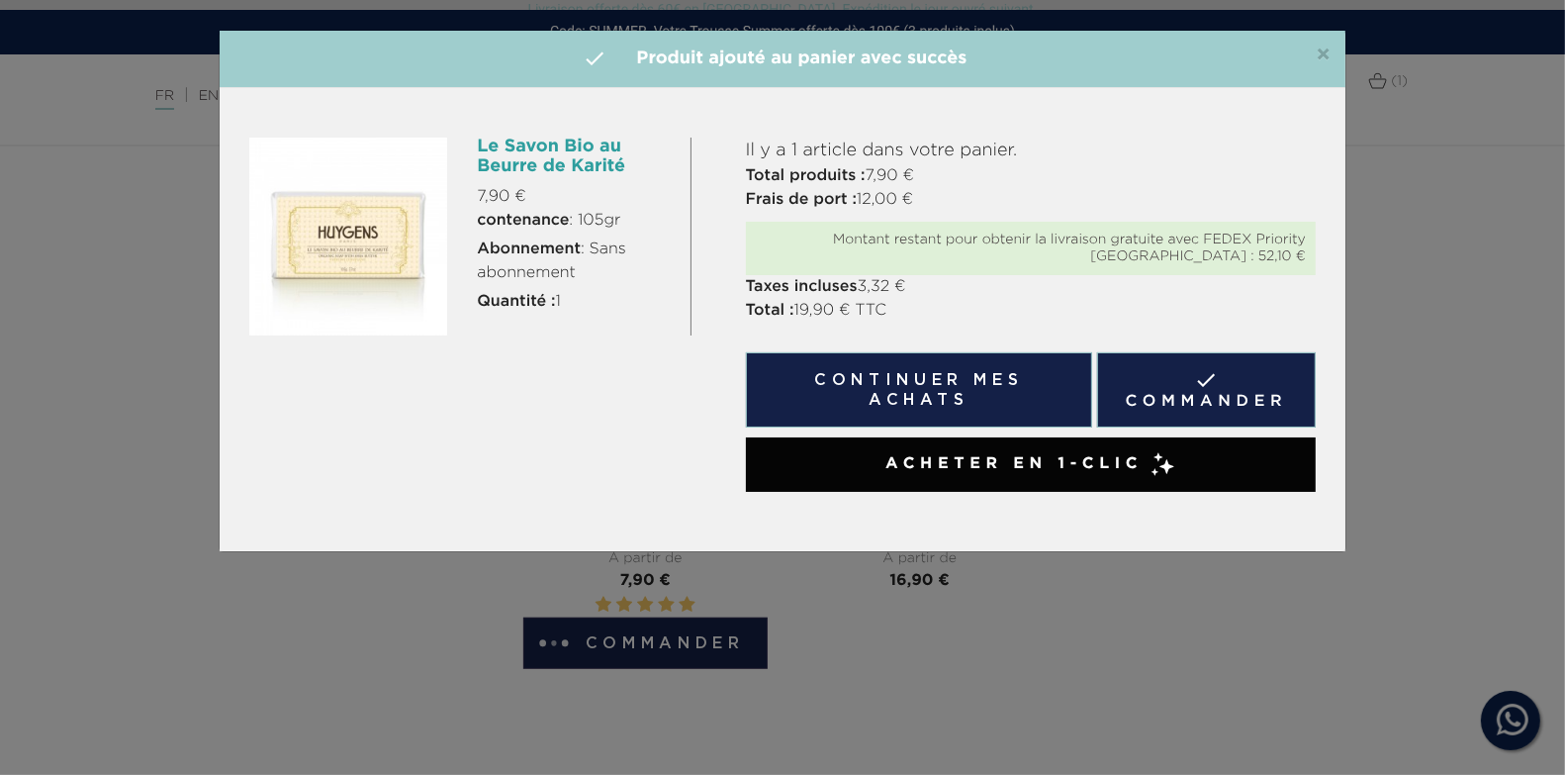
click at [1161, 388] on link " Commander" at bounding box center [1206, 389] width 219 height 75
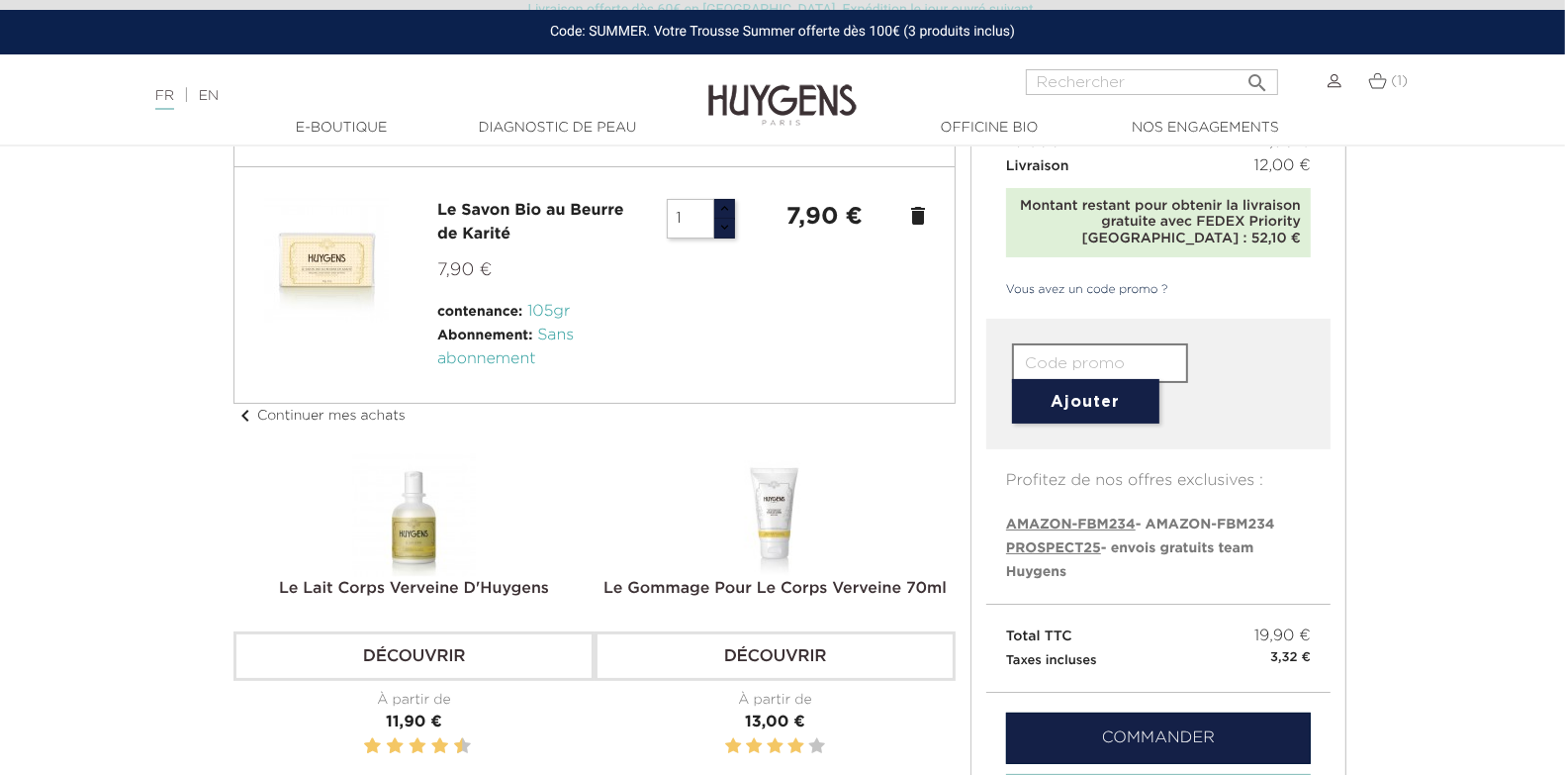
scroll to position [160, 0]
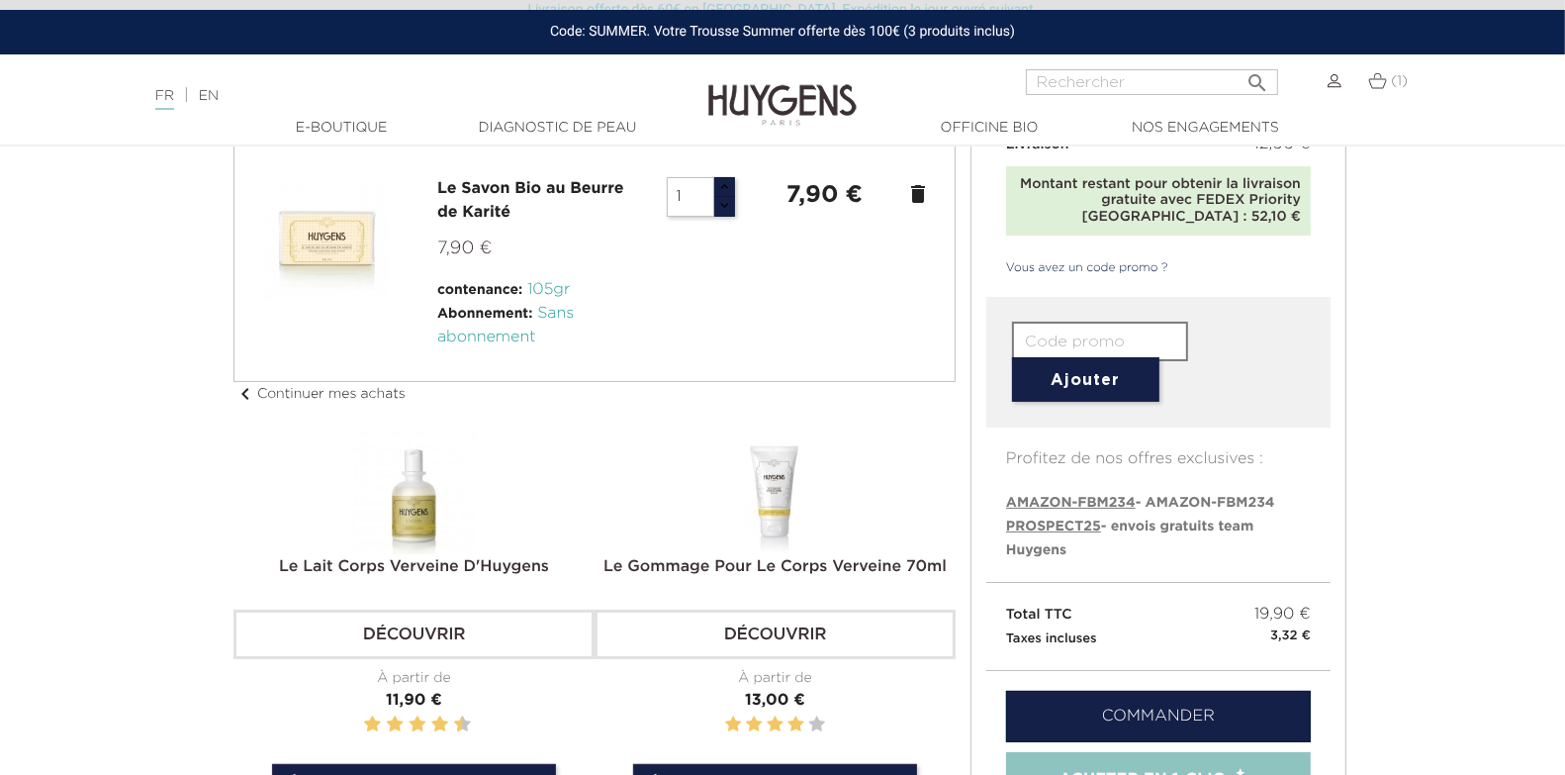
click at [1058, 530] on span "PROSPECT25" at bounding box center [1053, 526] width 95 height 14
type input "PROSPECT25"
click at [1071, 366] on button "Ajouter" at bounding box center [1085, 379] width 147 height 45
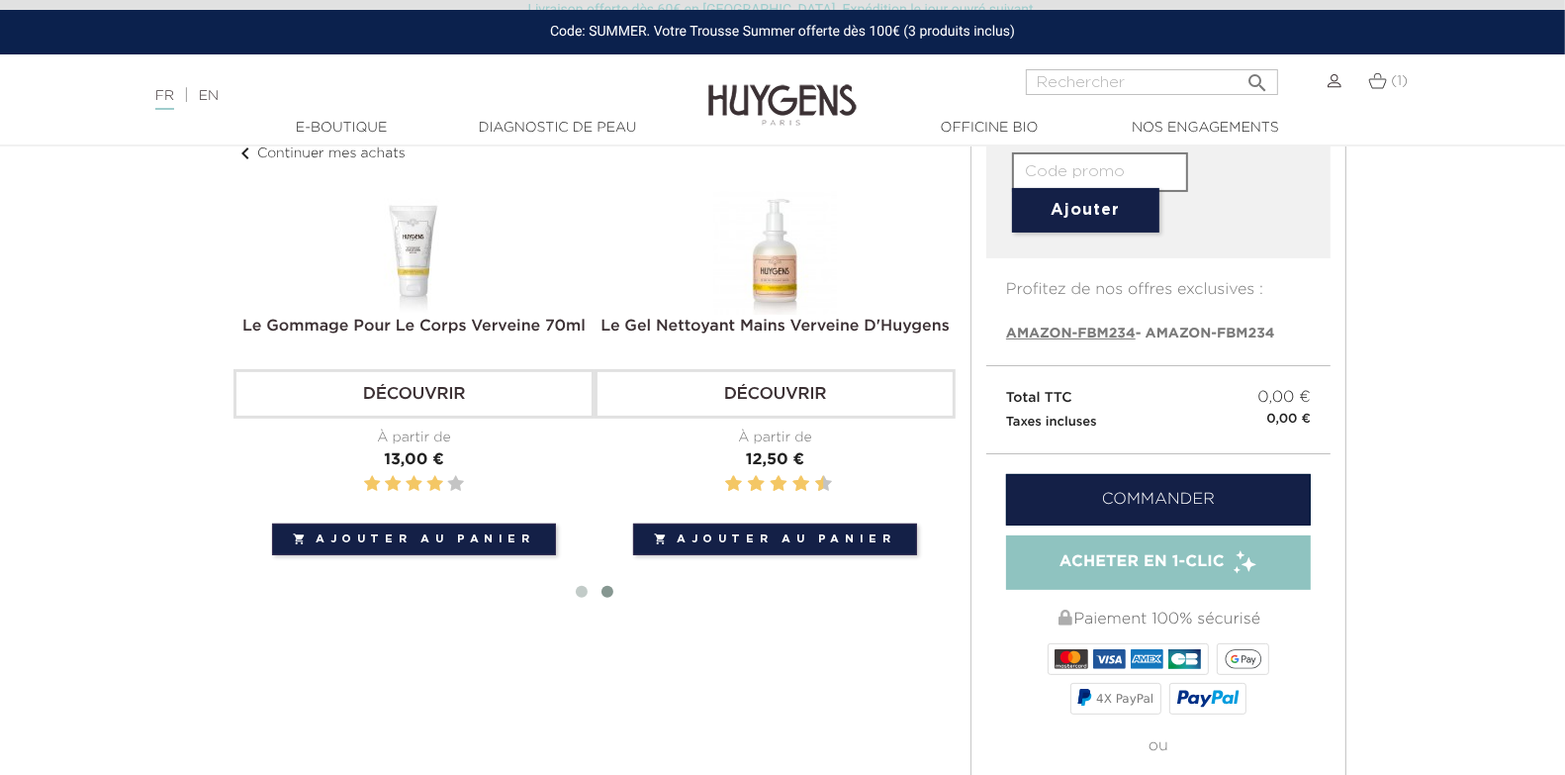
scroll to position [421, 0]
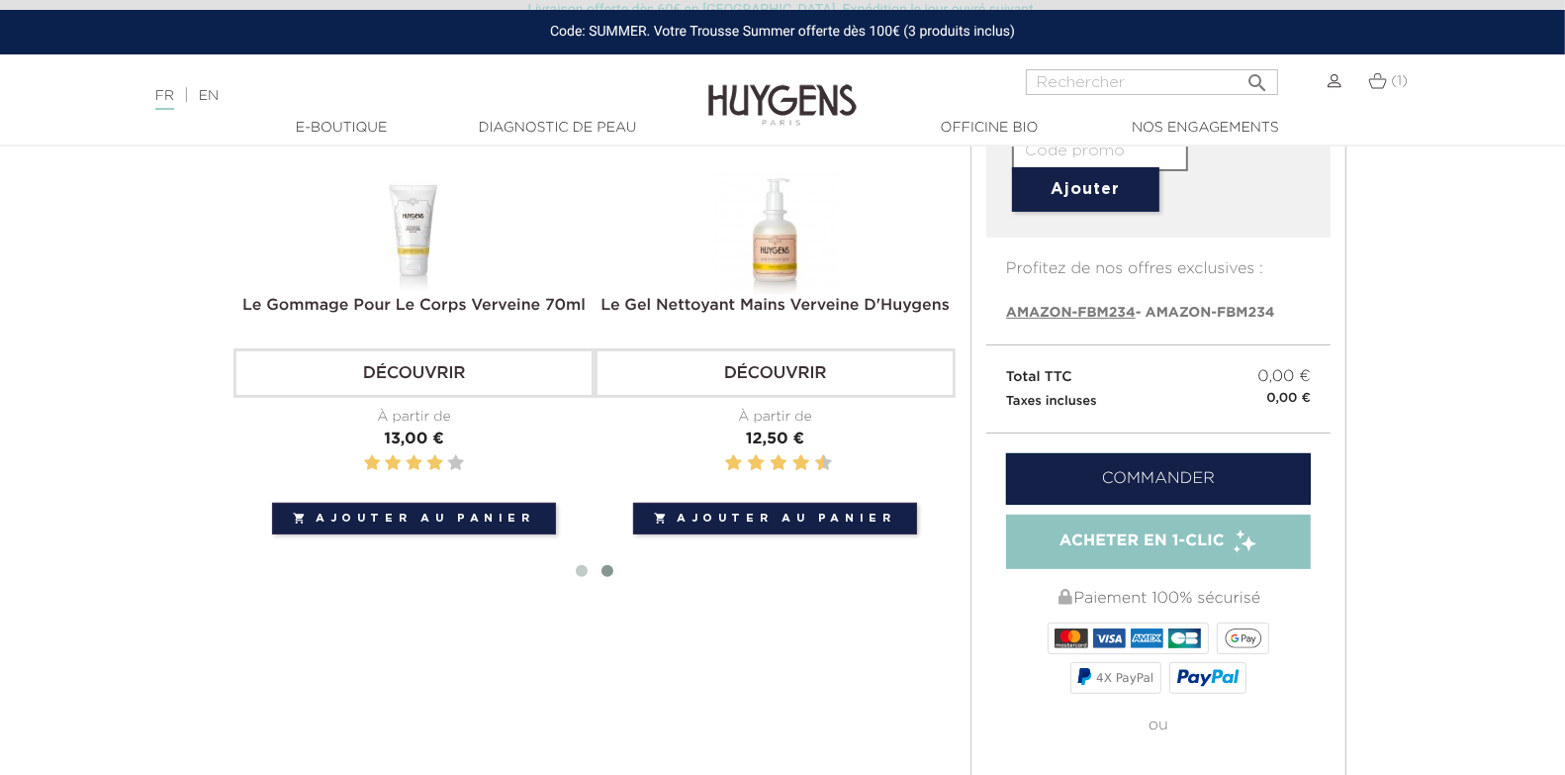
click at [1054, 461] on link "Commander" at bounding box center [1158, 478] width 305 height 51
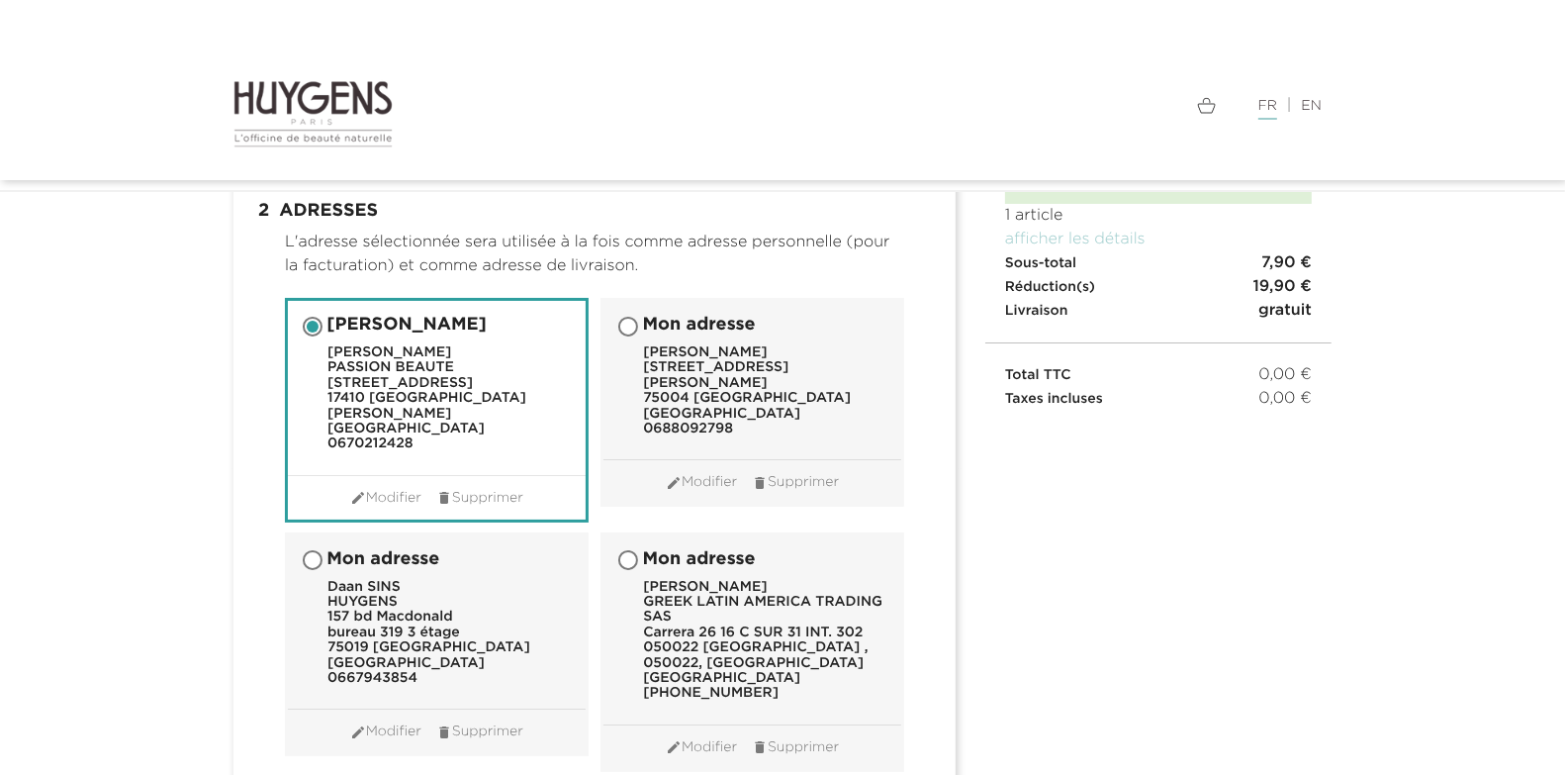
scroll to position [202, 0]
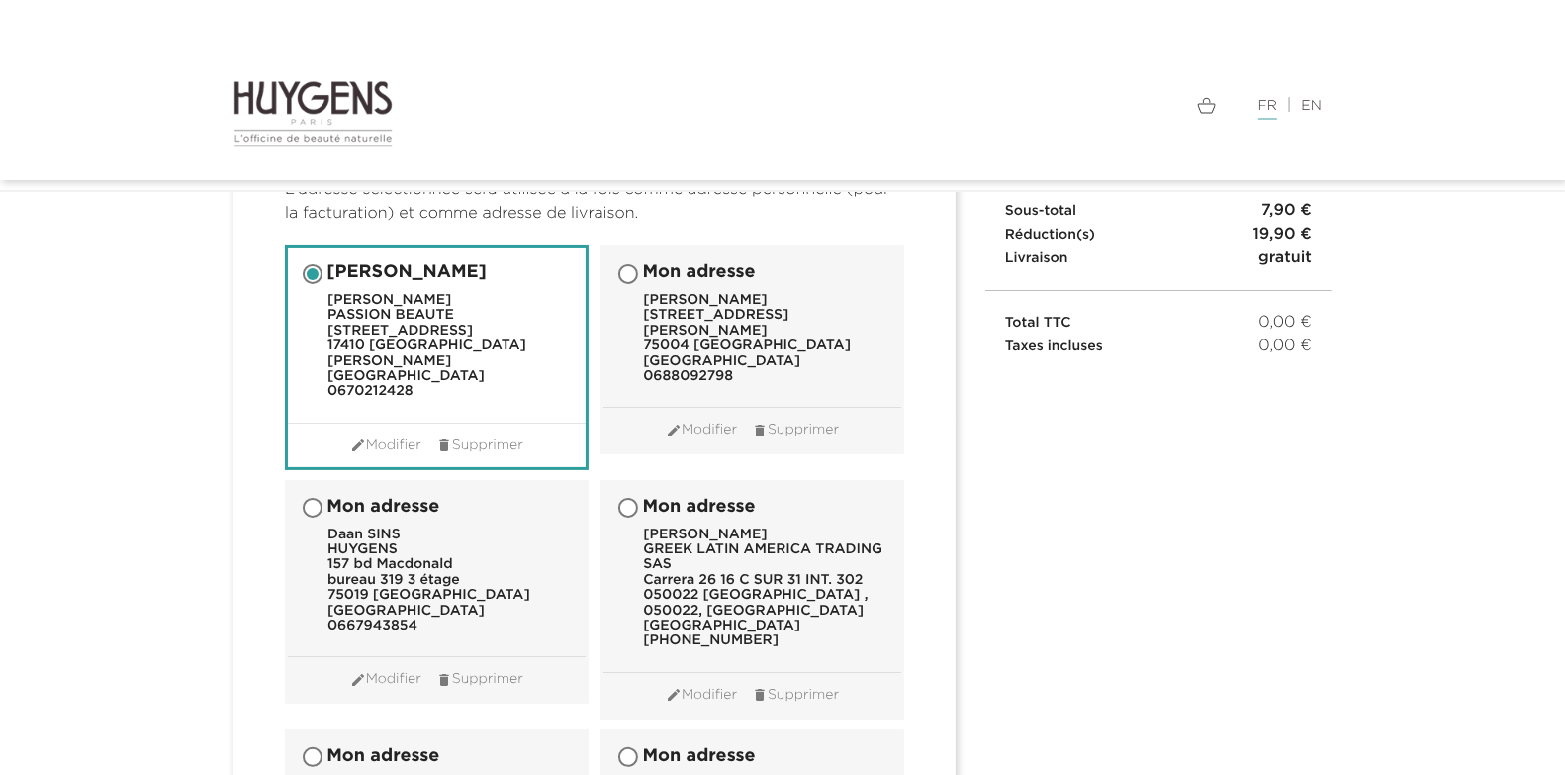
click at [317, 500] on input "Mon adresse Daan SINS HUYGENS [STREET_ADDRESS][PERSON_NAME] 0667943854" at bounding box center [315, 510] width 20 height 20
radio input "true"
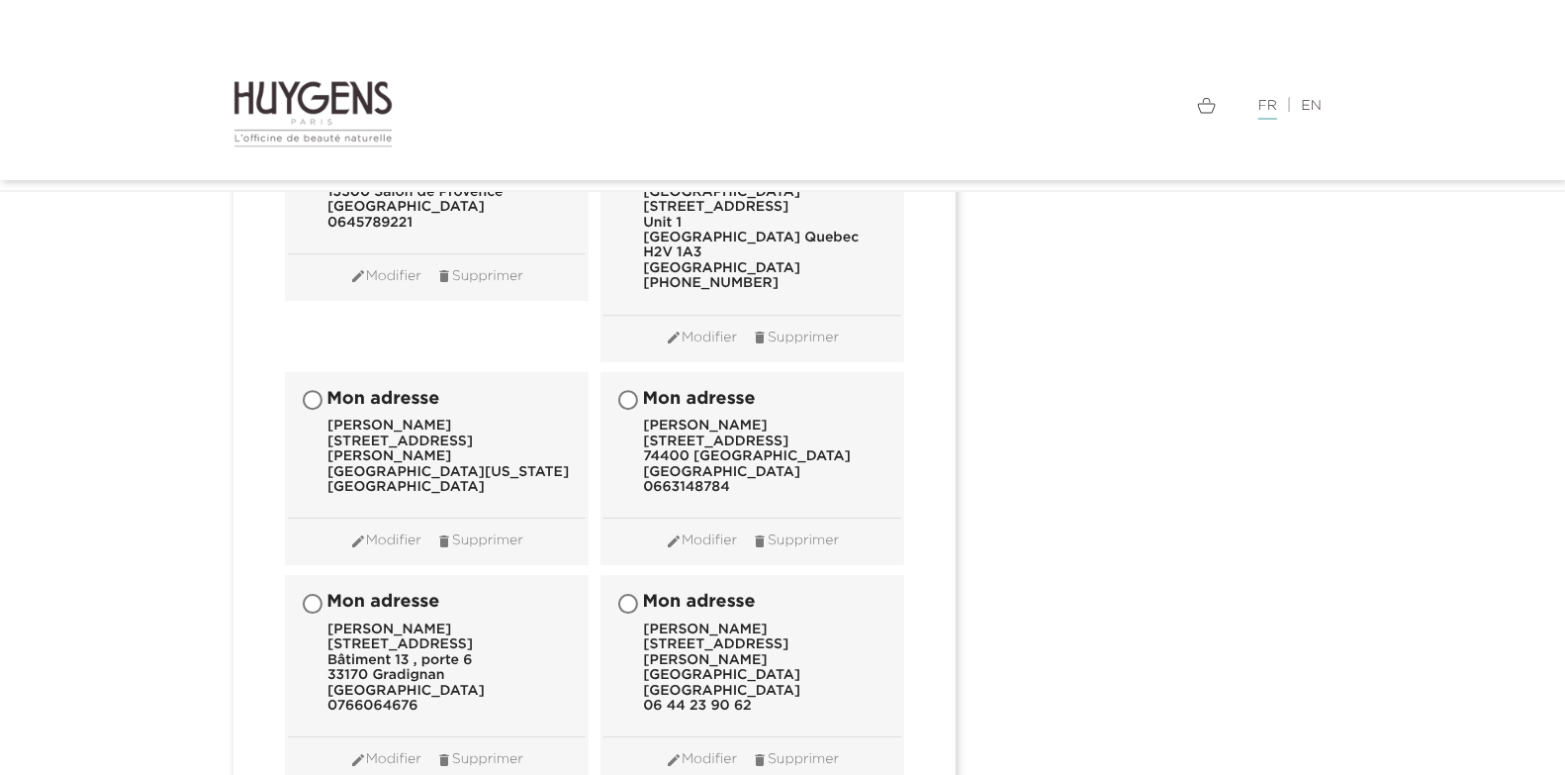
scroll to position [19859, 0]
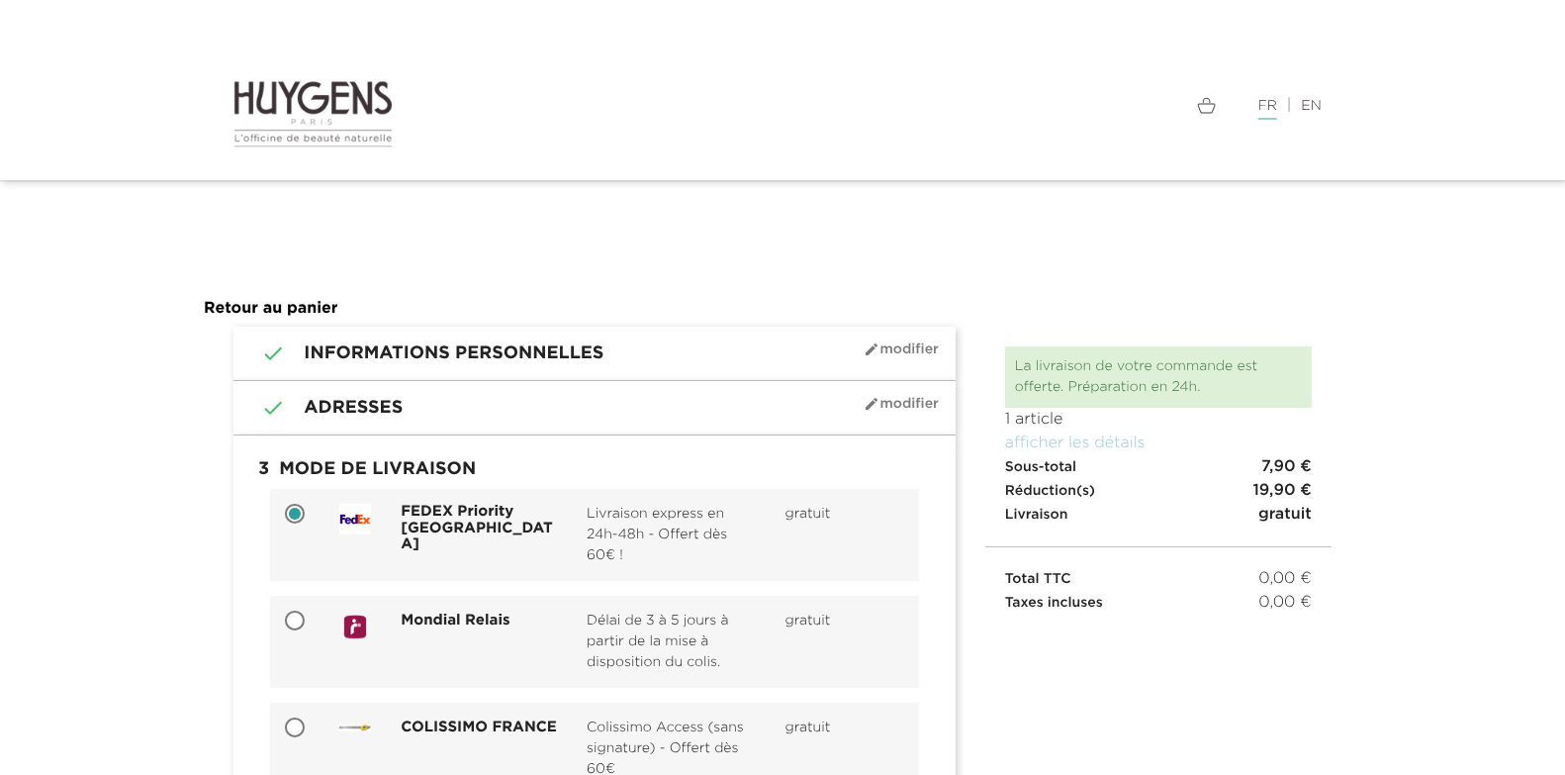
click at [289, 625] on input "Mondial Relais Délai de 3 à 5 jours à partir de la mise à disposition du colis.…" at bounding box center [297, 622] width 20 height 20
radio input "true"
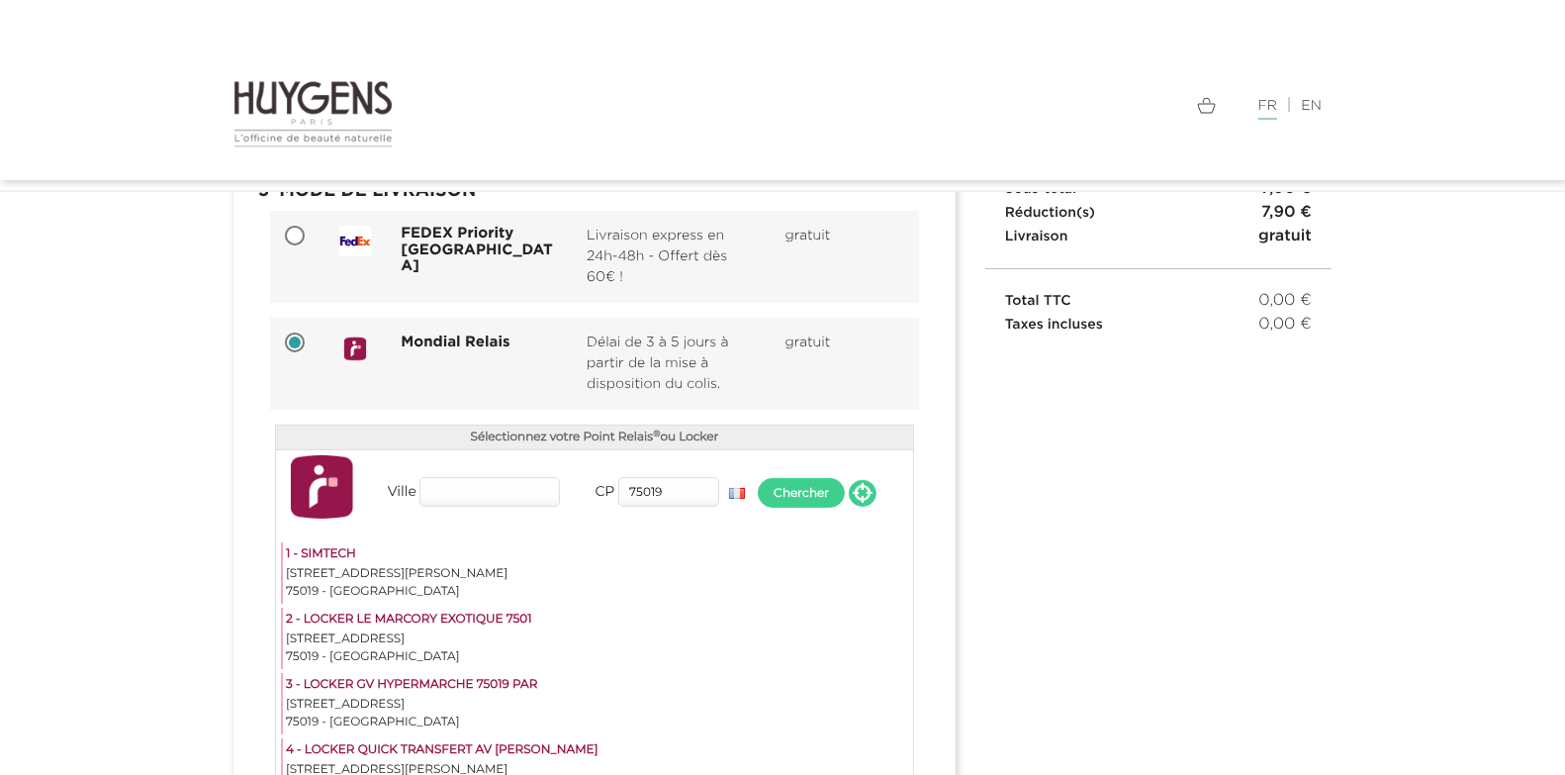
scroll to position [31, 0]
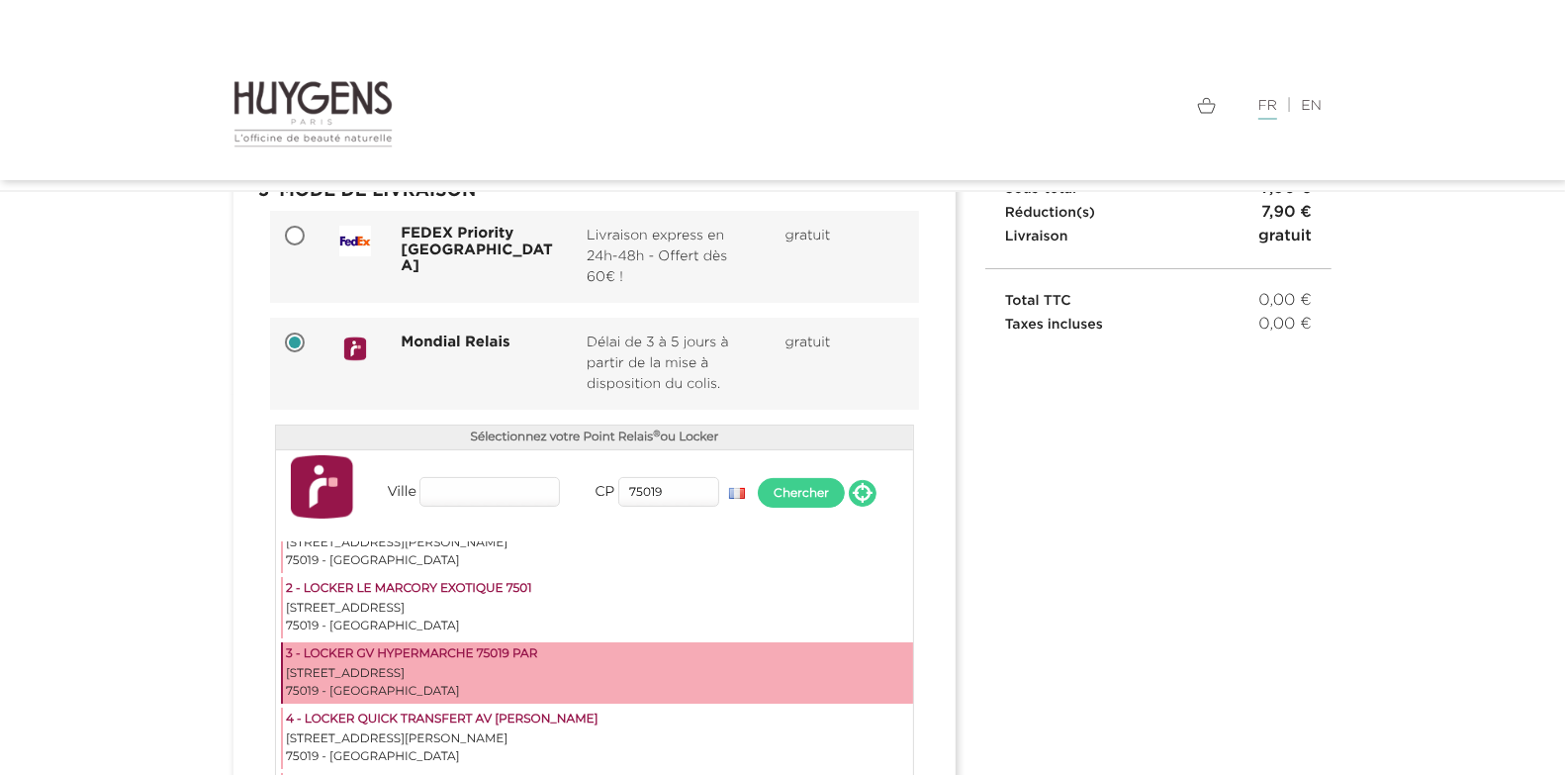
click at [468, 683] on div "75019 - [GEOGRAPHIC_DATA]" at bounding box center [598, 692] width 624 height 18
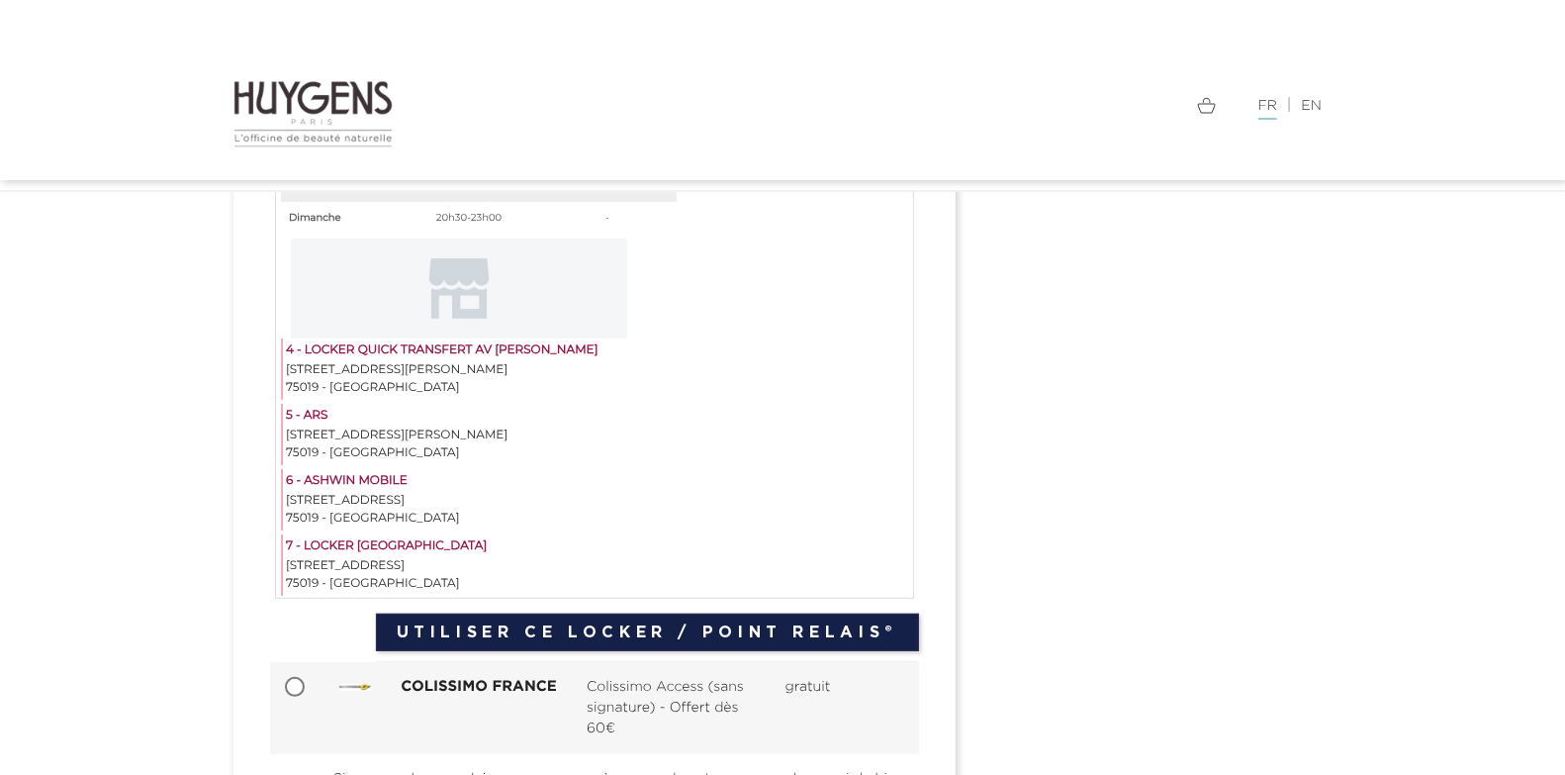
scroll to position [629, 0]
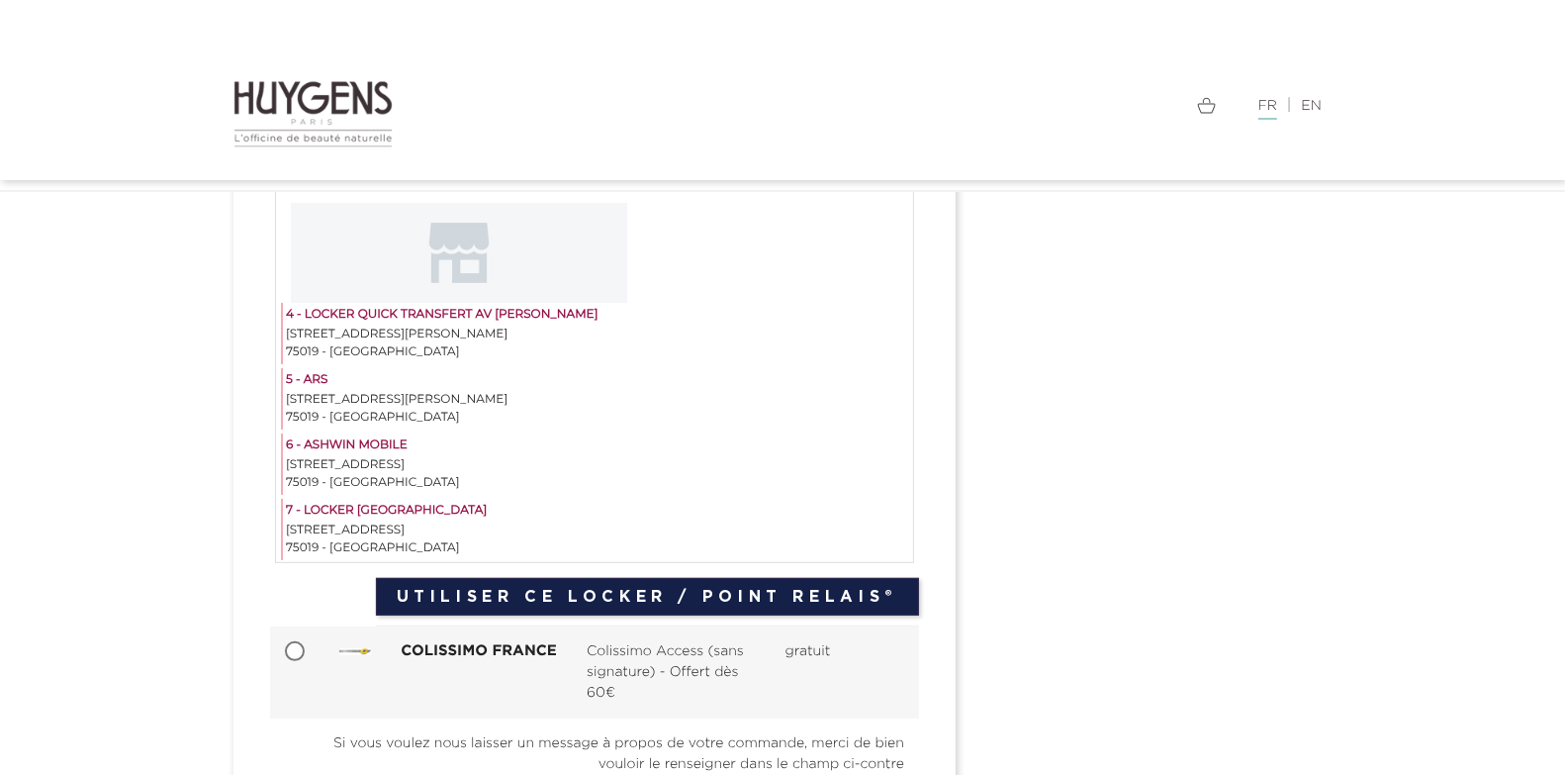
click at [678, 606] on button "Utiliser ce Locker / Point Relais®" at bounding box center [647, 597] width 543 height 38
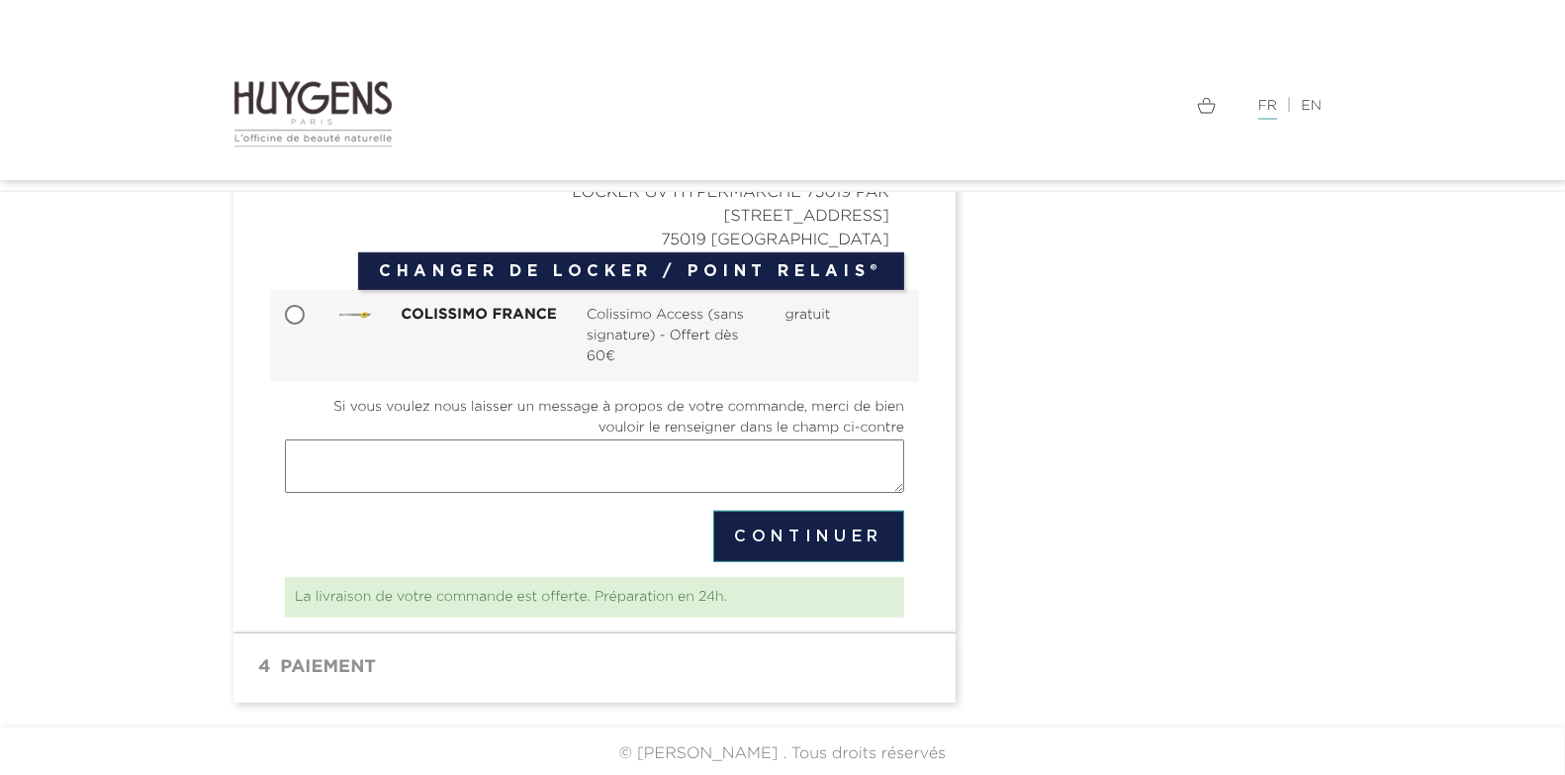
click at [745, 534] on button "Continuer" at bounding box center [808, 535] width 191 height 51
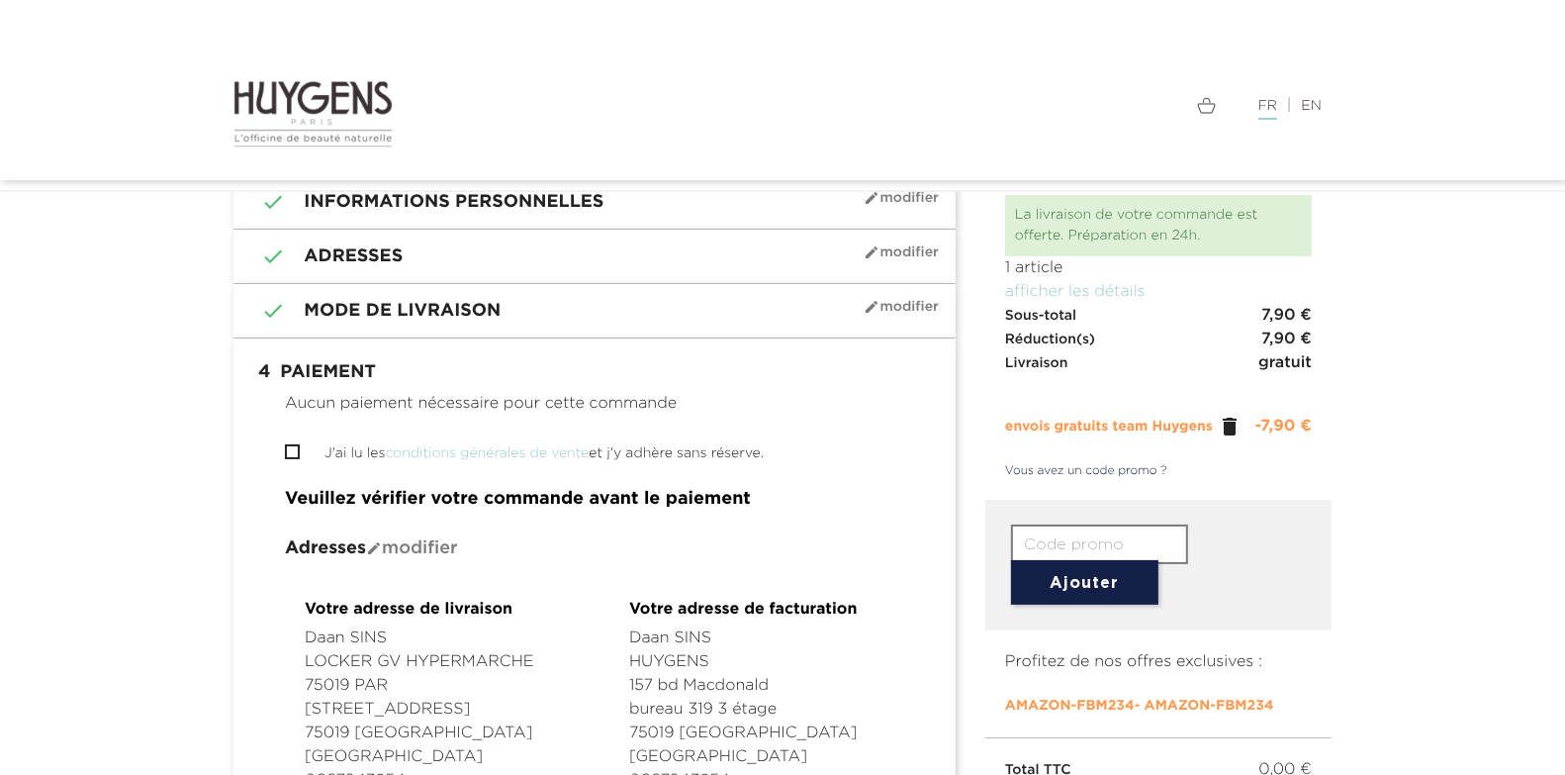
scroll to position [158, 0]
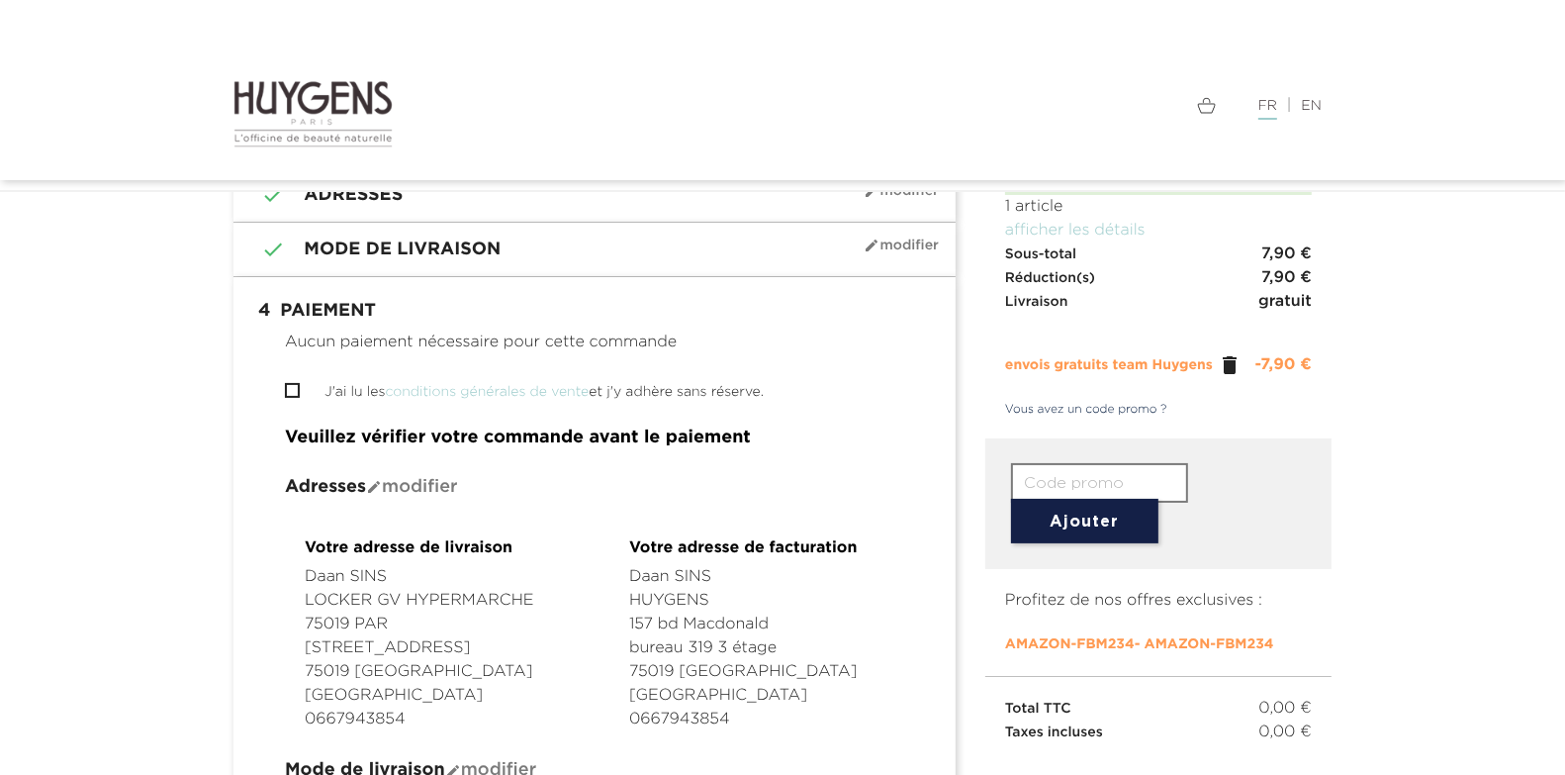
click at [294, 384] on input "J'ai lu les conditions générales de vente et j'y adhère sans réserve." at bounding box center [291, 390] width 13 height 13
checkbox input "true"
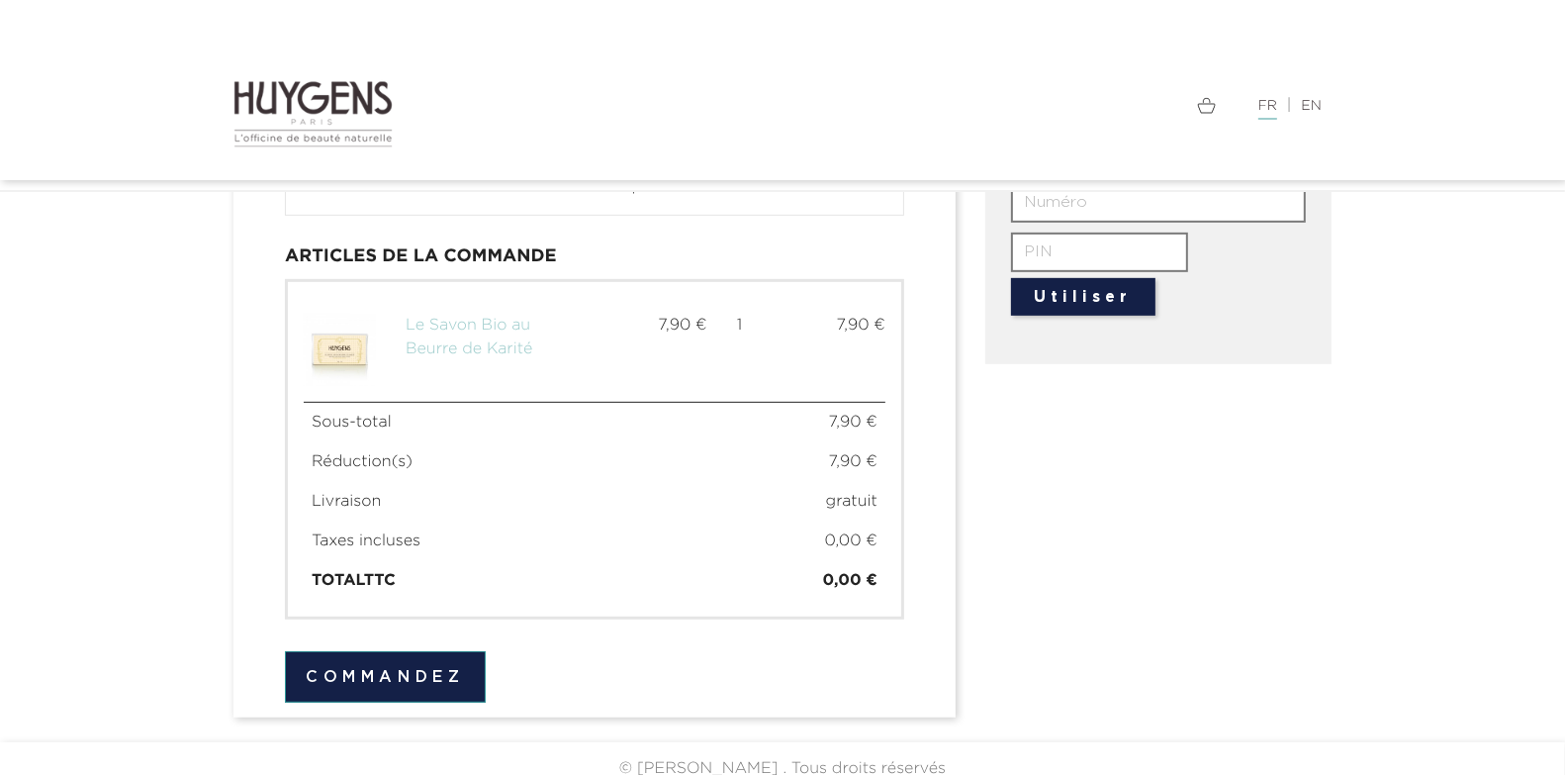
scroll to position [864, 0]
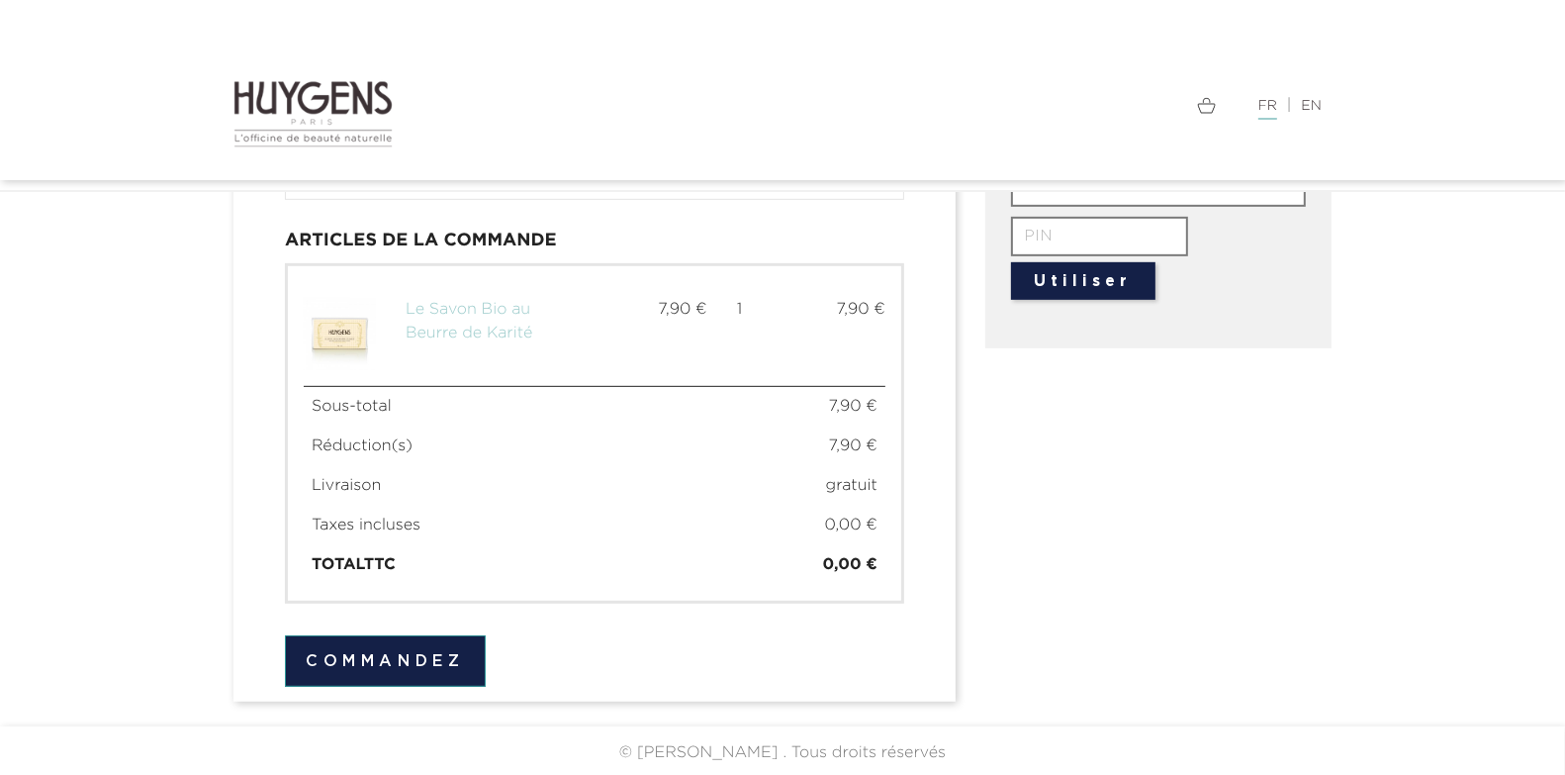
click at [413, 661] on button "Commandez" at bounding box center [385, 660] width 201 height 51
